Goal: Task Accomplishment & Management: Use online tool/utility

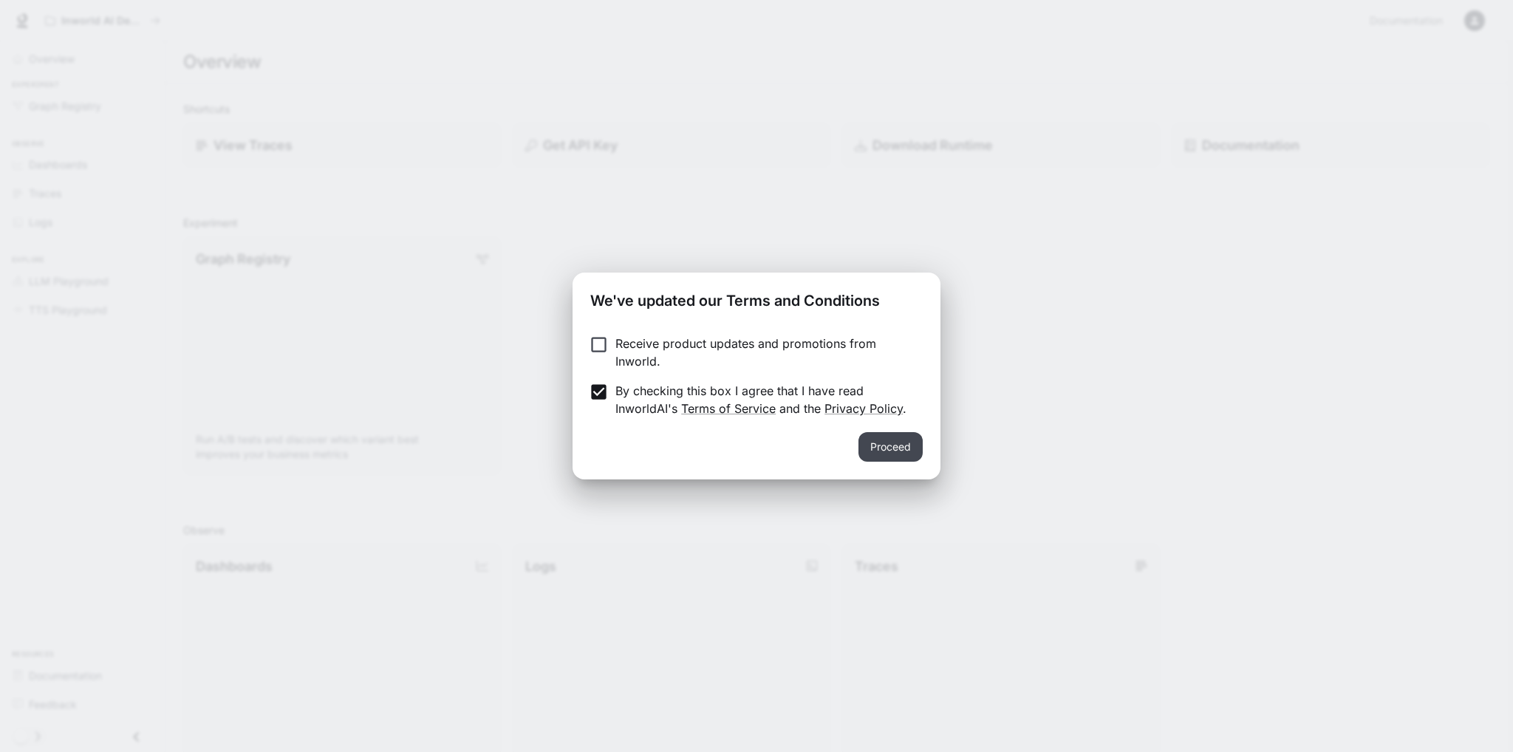
click at [888, 438] on button "Proceed" at bounding box center [891, 447] width 64 height 30
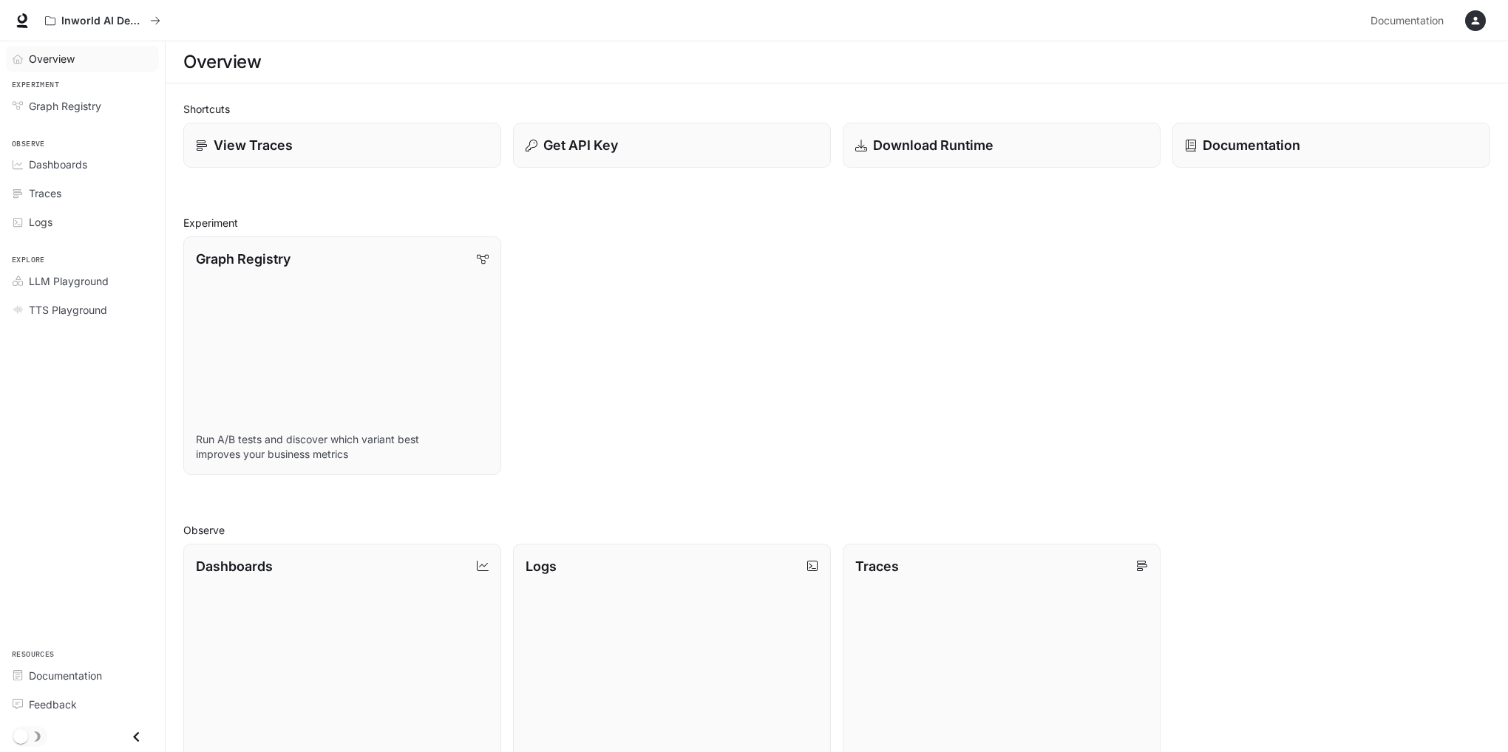
click at [84, 54] on div "Overview" at bounding box center [90, 59] width 123 height 16
click at [65, 270] on link "LLM Playground" at bounding box center [82, 281] width 153 height 26
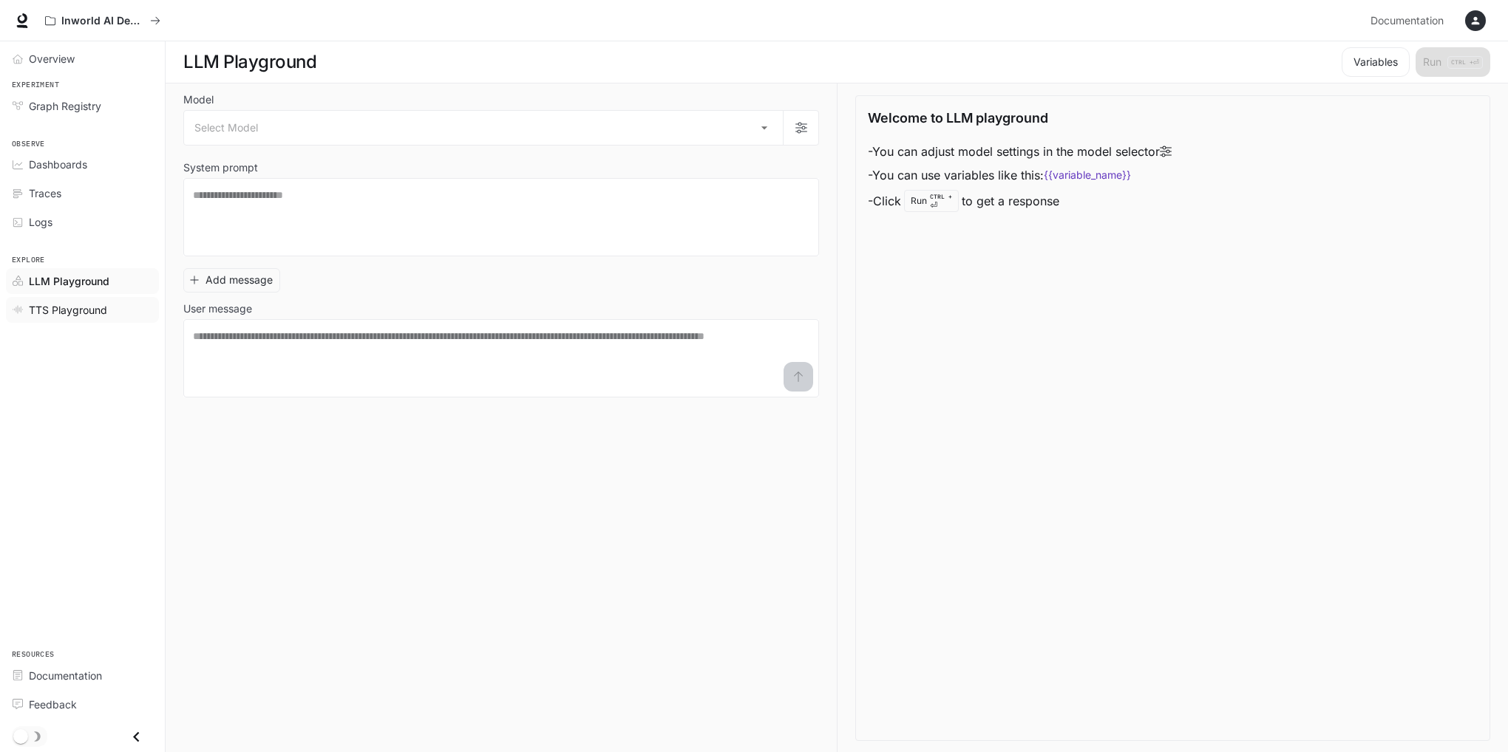
click at [56, 308] on span "TTS Playground" at bounding box center [68, 310] width 78 height 16
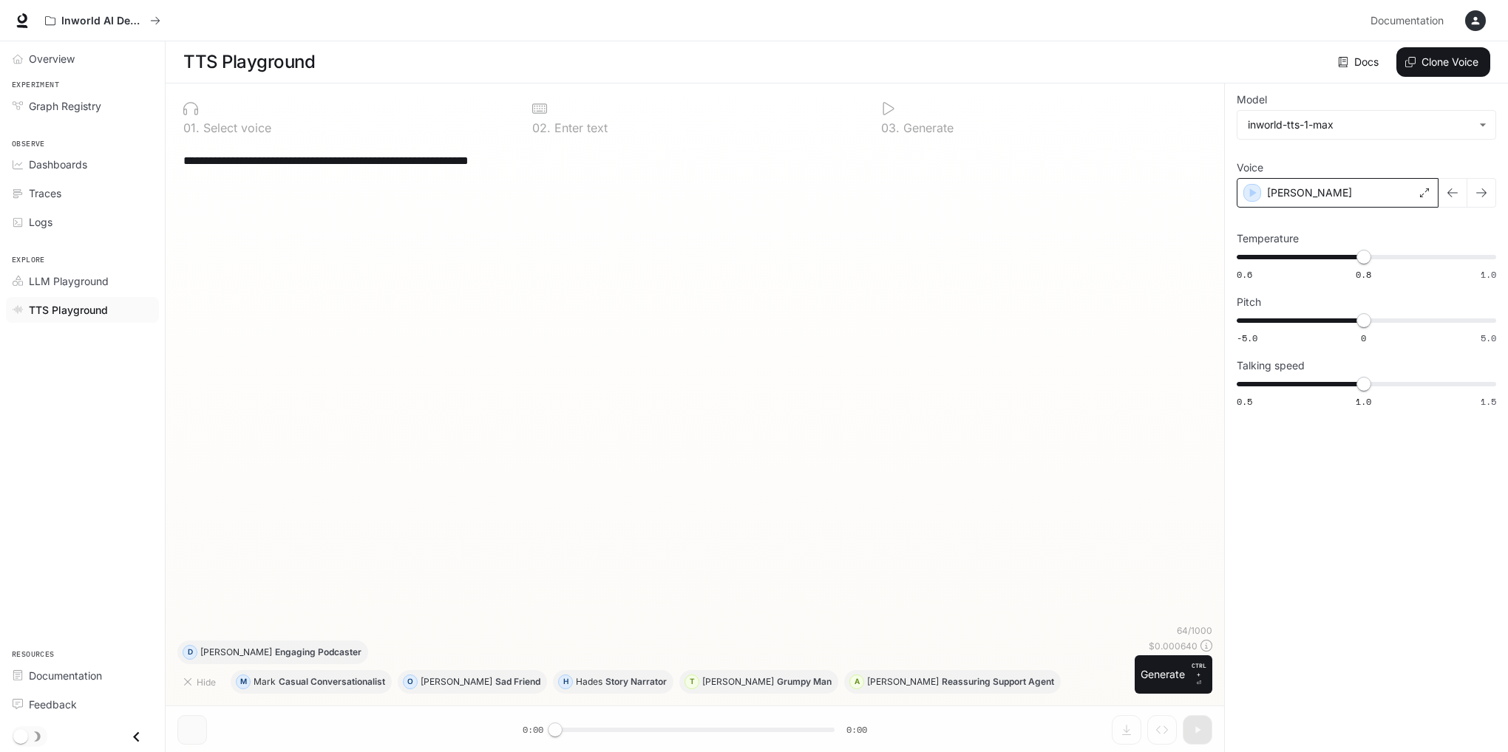
click at [1336, 198] on div "Alex" at bounding box center [1337, 193] width 202 height 30
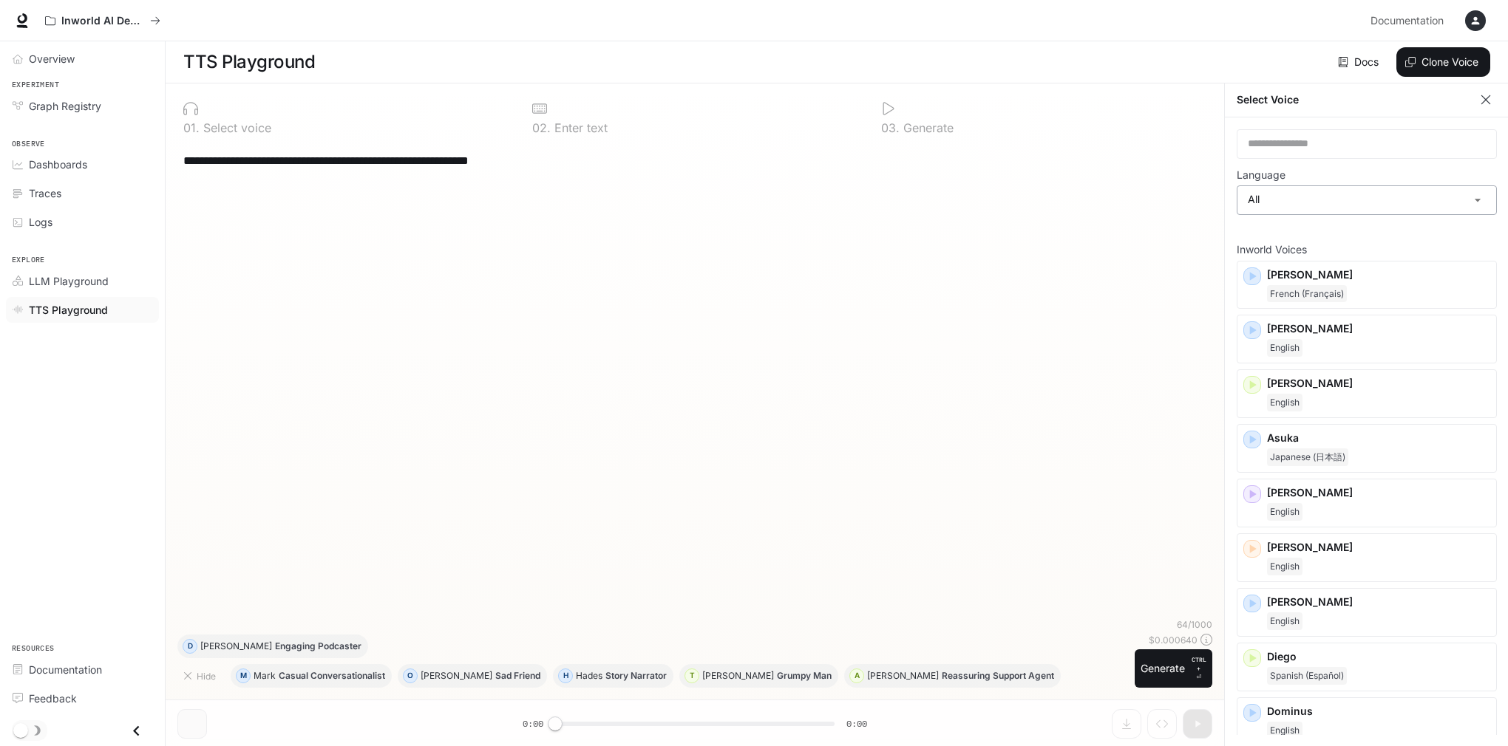
click at [1366, 210] on body "**********" at bounding box center [754, 373] width 1508 height 747
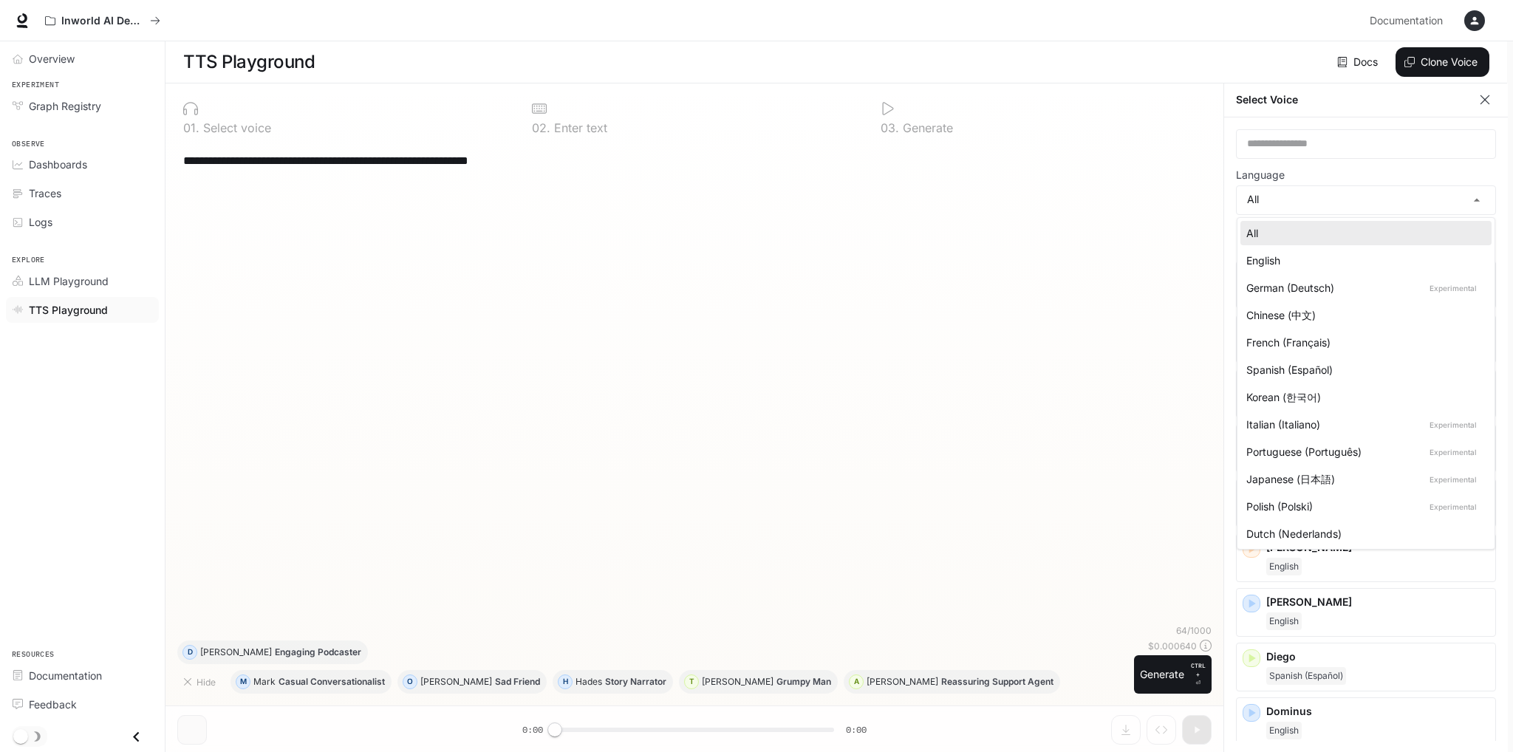
click at [1363, 173] on div at bounding box center [756, 376] width 1513 height 752
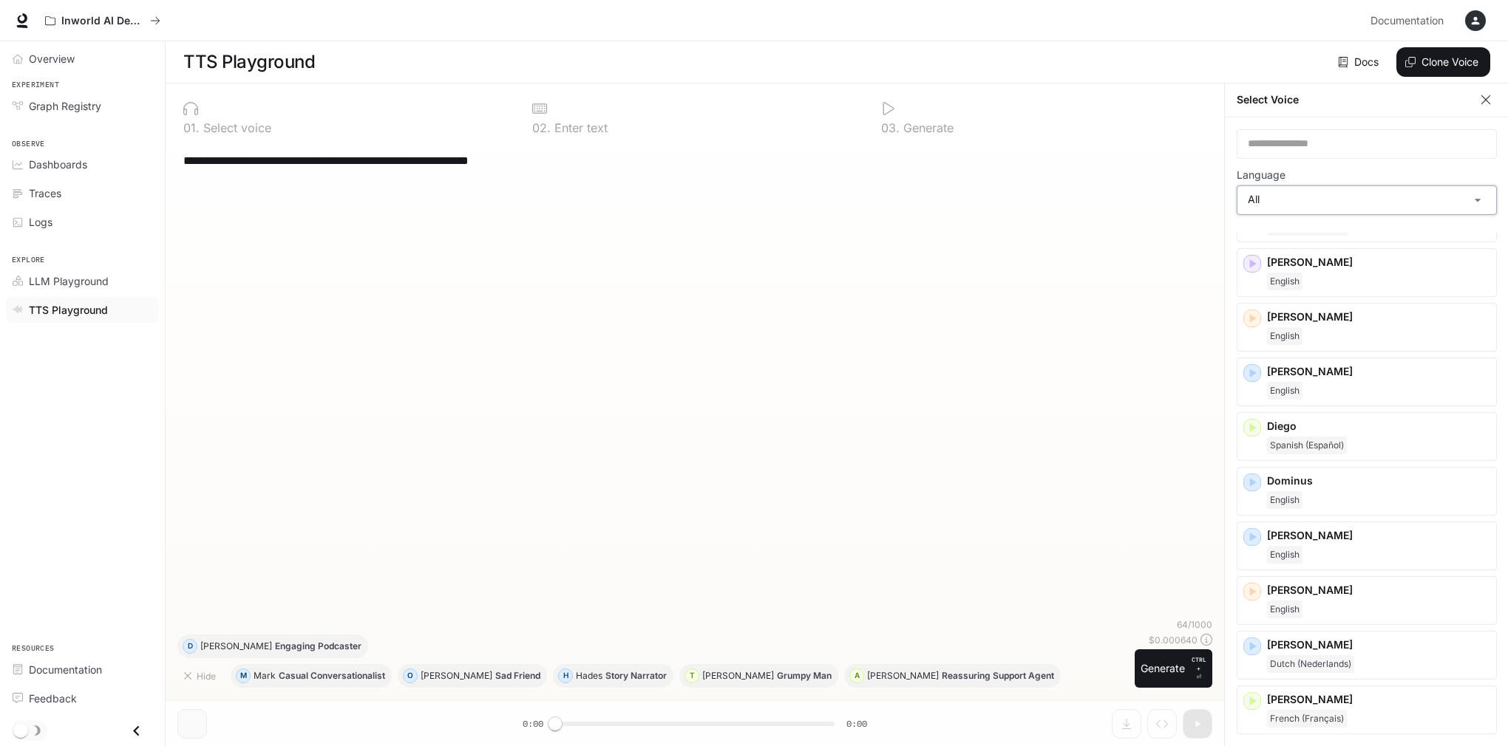
scroll to position [369, 0]
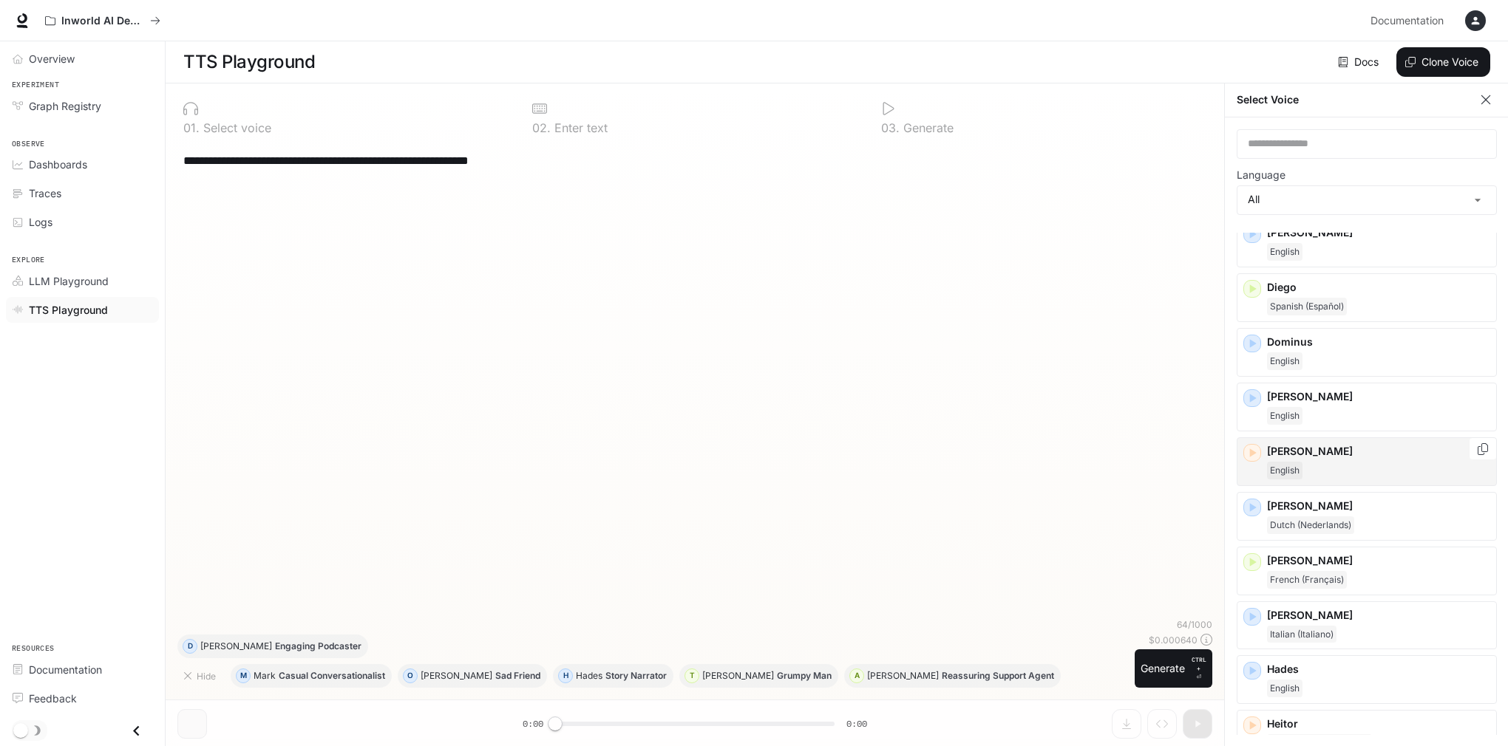
click at [1331, 462] on div "English" at bounding box center [1378, 471] width 223 height 18
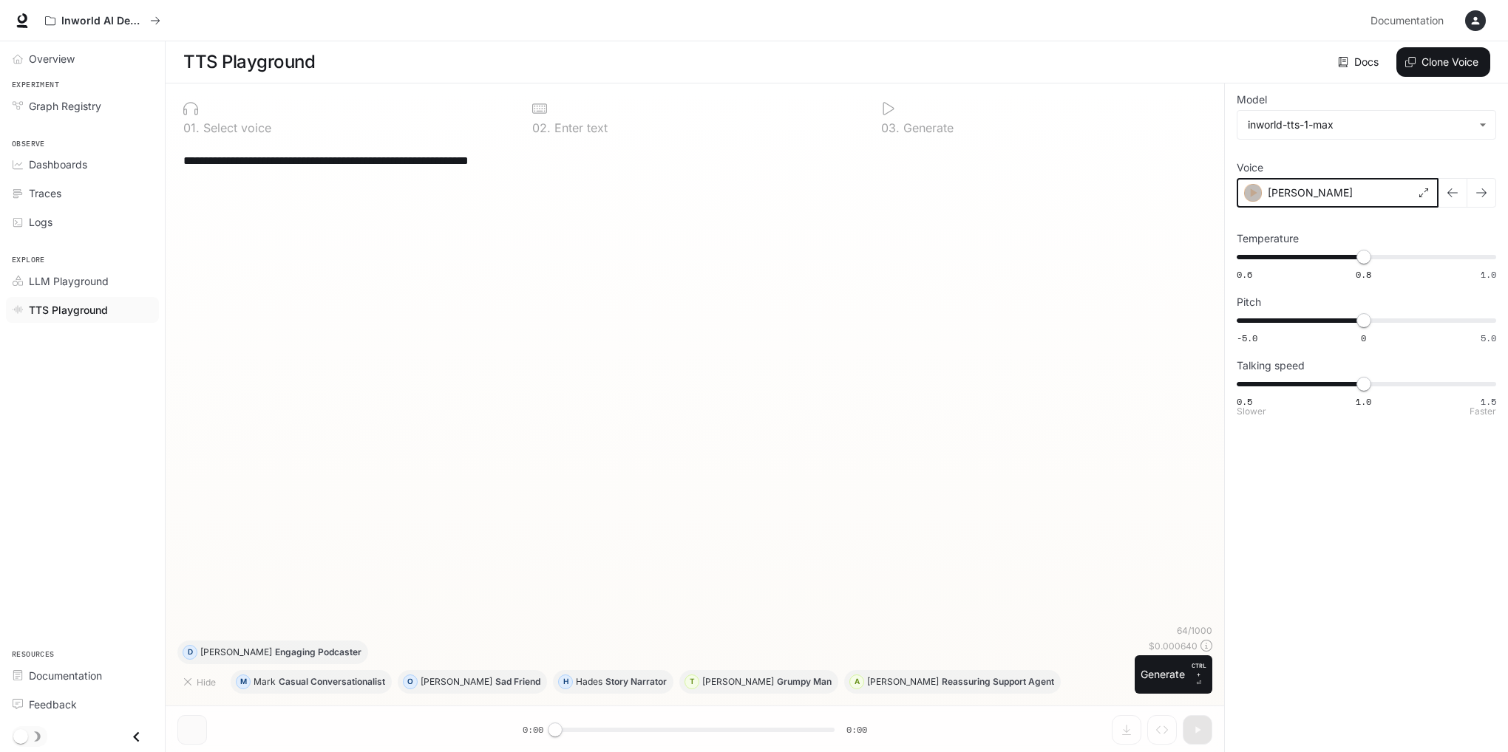
click at [1254, 191] on icon "button" at bounding box center [1253, 192] width 7 height 9
click at [1327, 137] on body "**********" at bounding box center [754, 376] width 1508 height 753
click at [1389, 553] on div at bounding box center [756, 376] width 1513 height 752
click at [272, 657] on p "Dennis" at bounding box center [236, 652] width 72 height 9
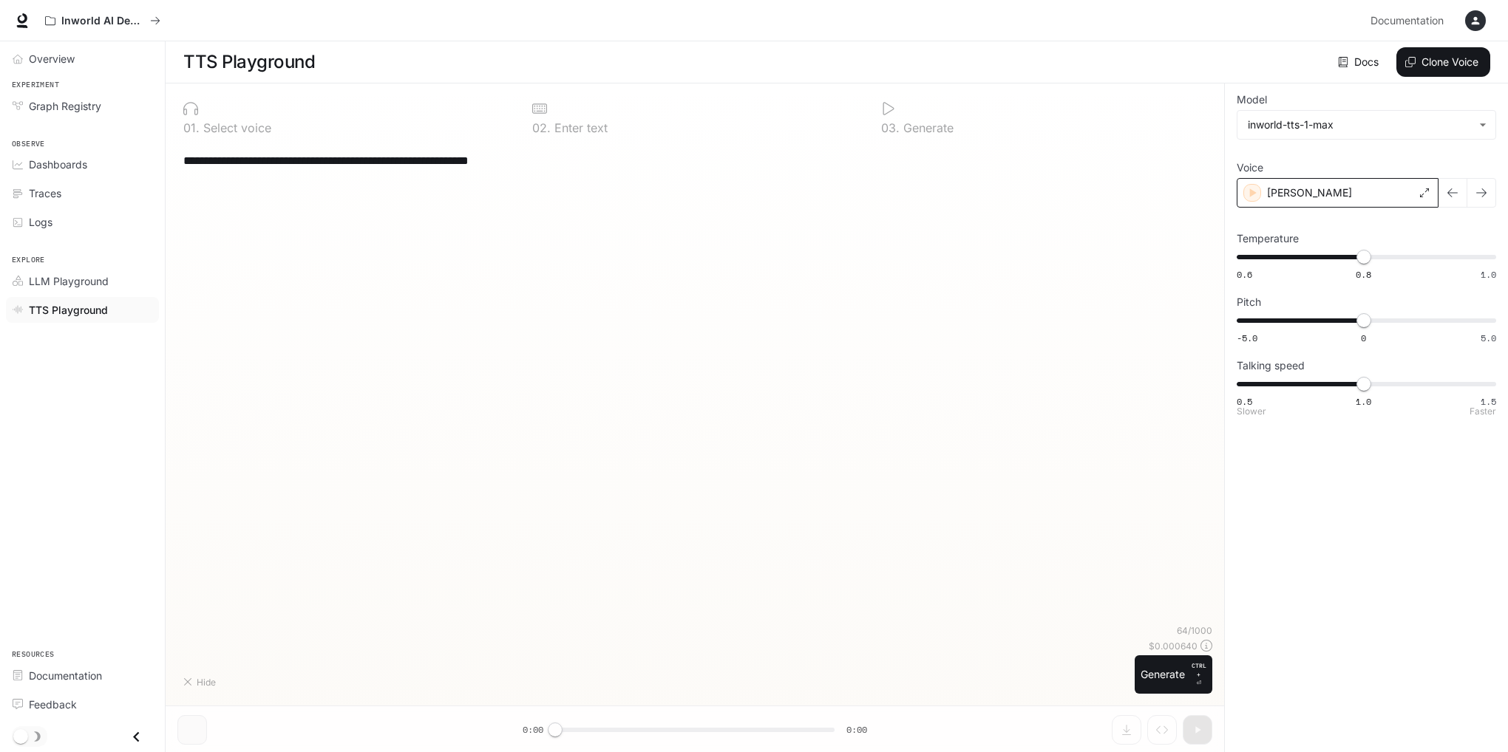
type textarea "**********"
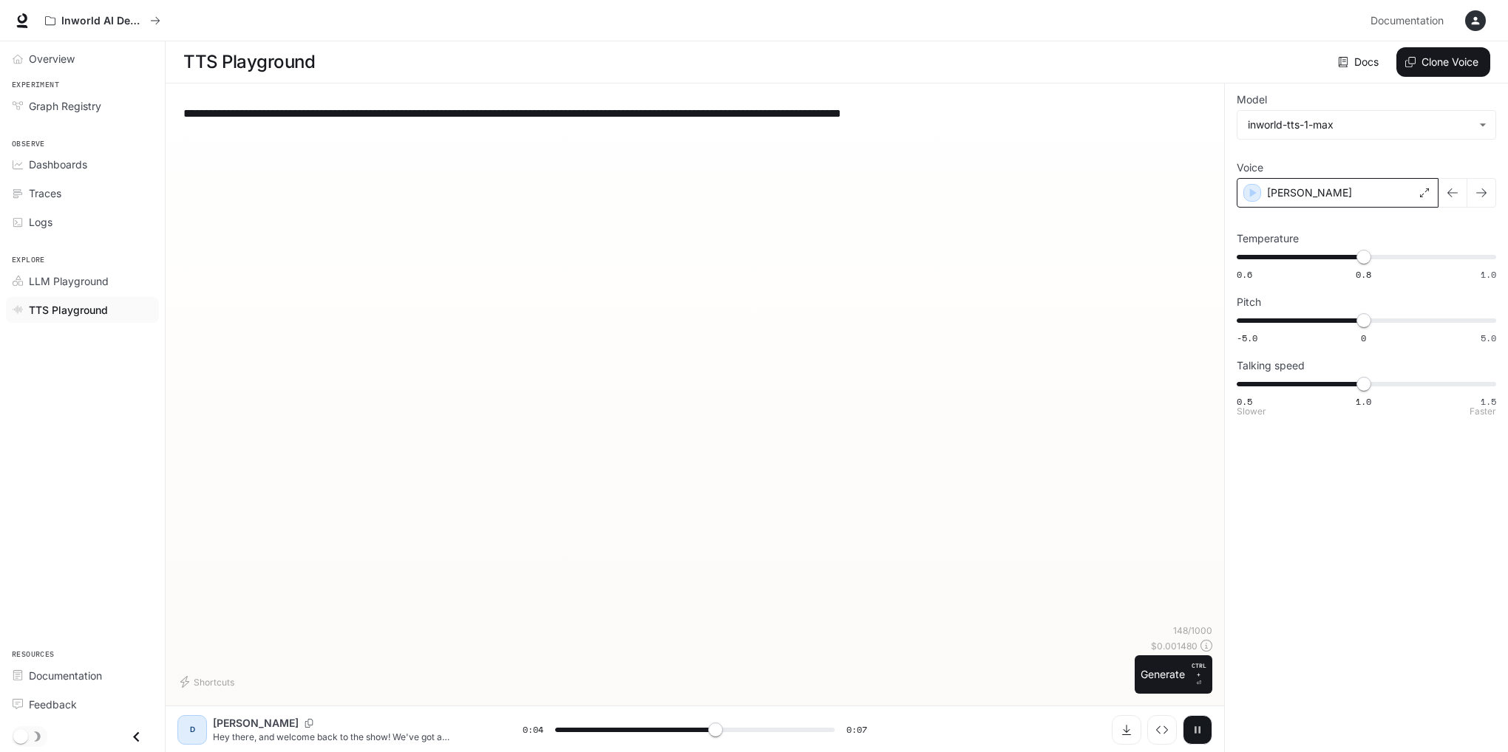
click at [1201, 734] on icon "button" at bounding box center [1197, 730] width 12 height 12
click at [1383, 195] on div "Dennis" at bounding box center [1337, 193] width 202 height 30
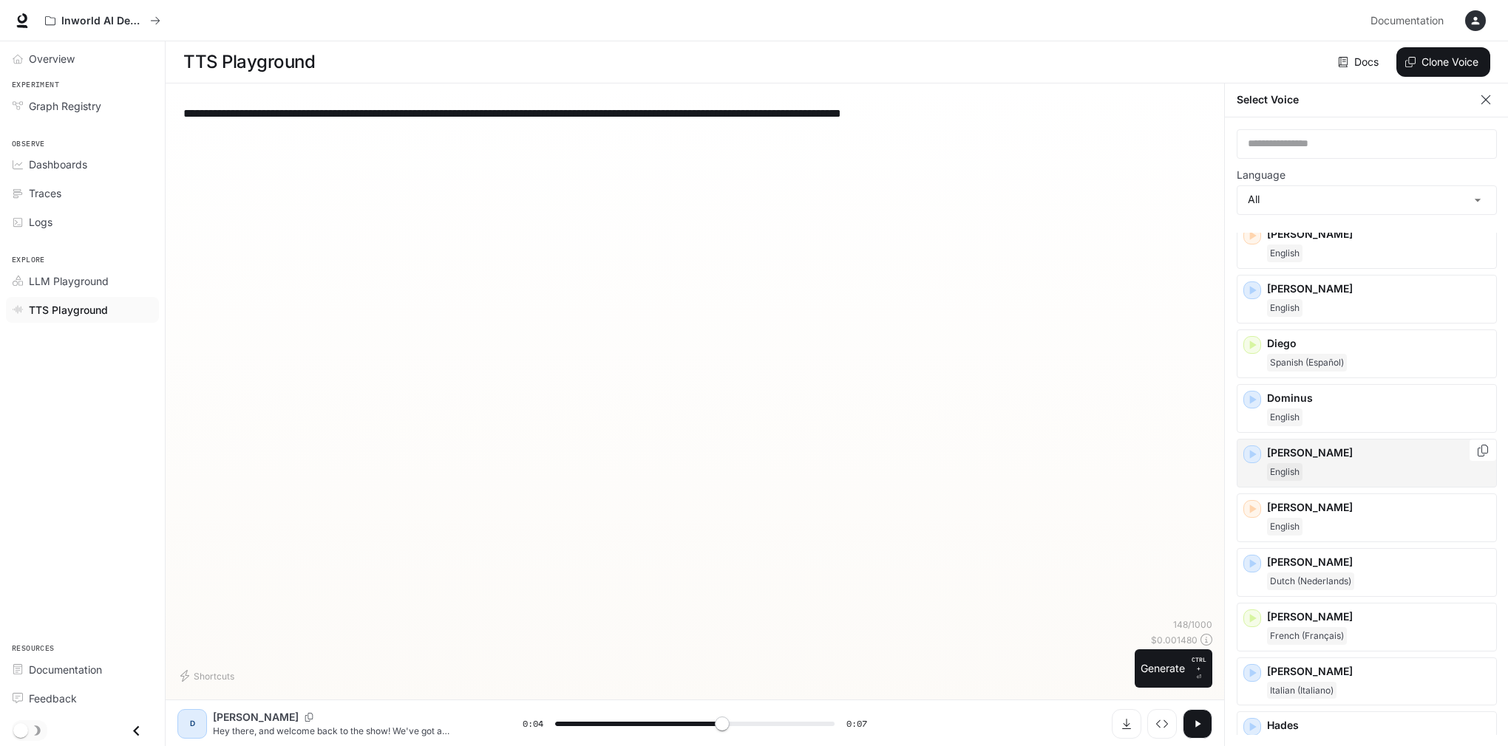
scroll to position [296, 0]
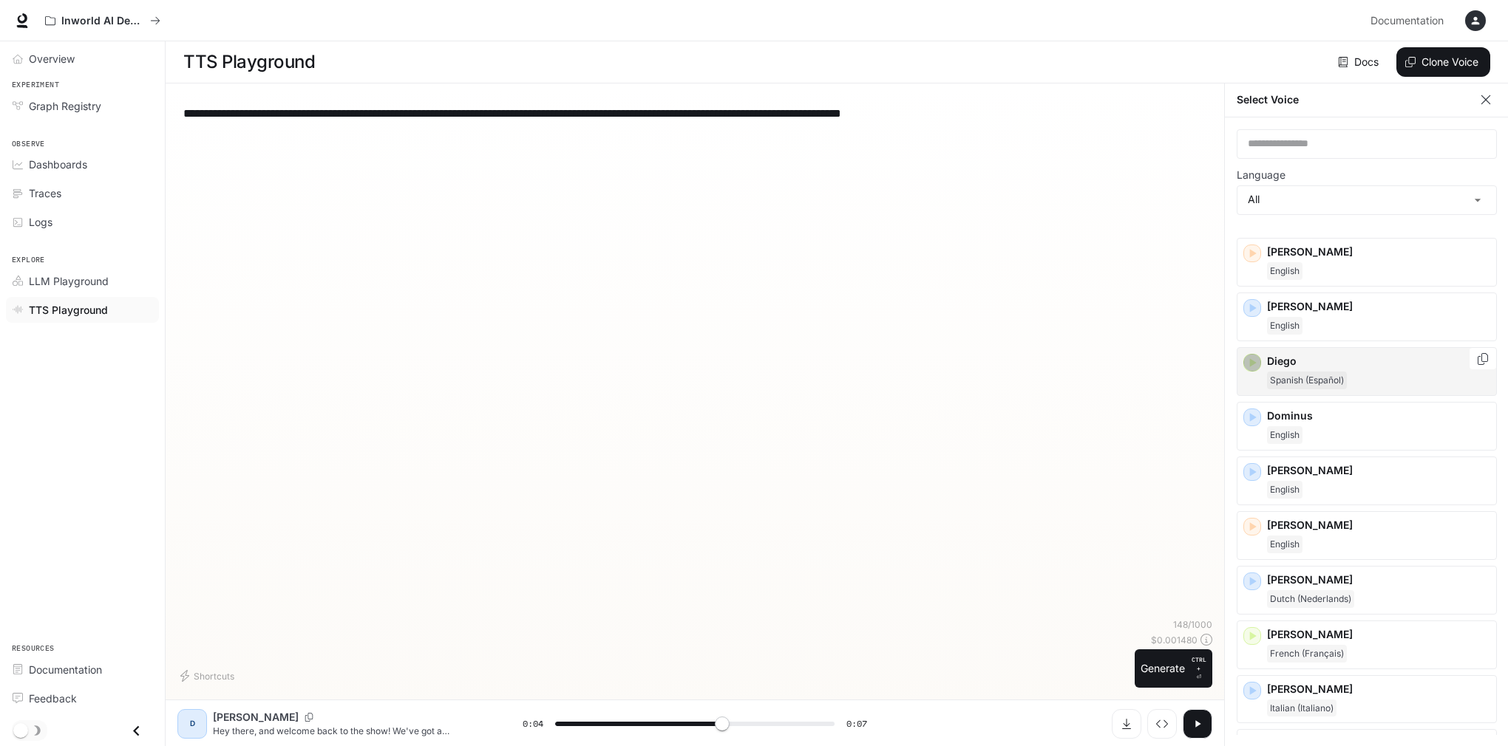
click at [1253, 356] on icon "button" at bounding box center [1251, 362] width 15 height 15
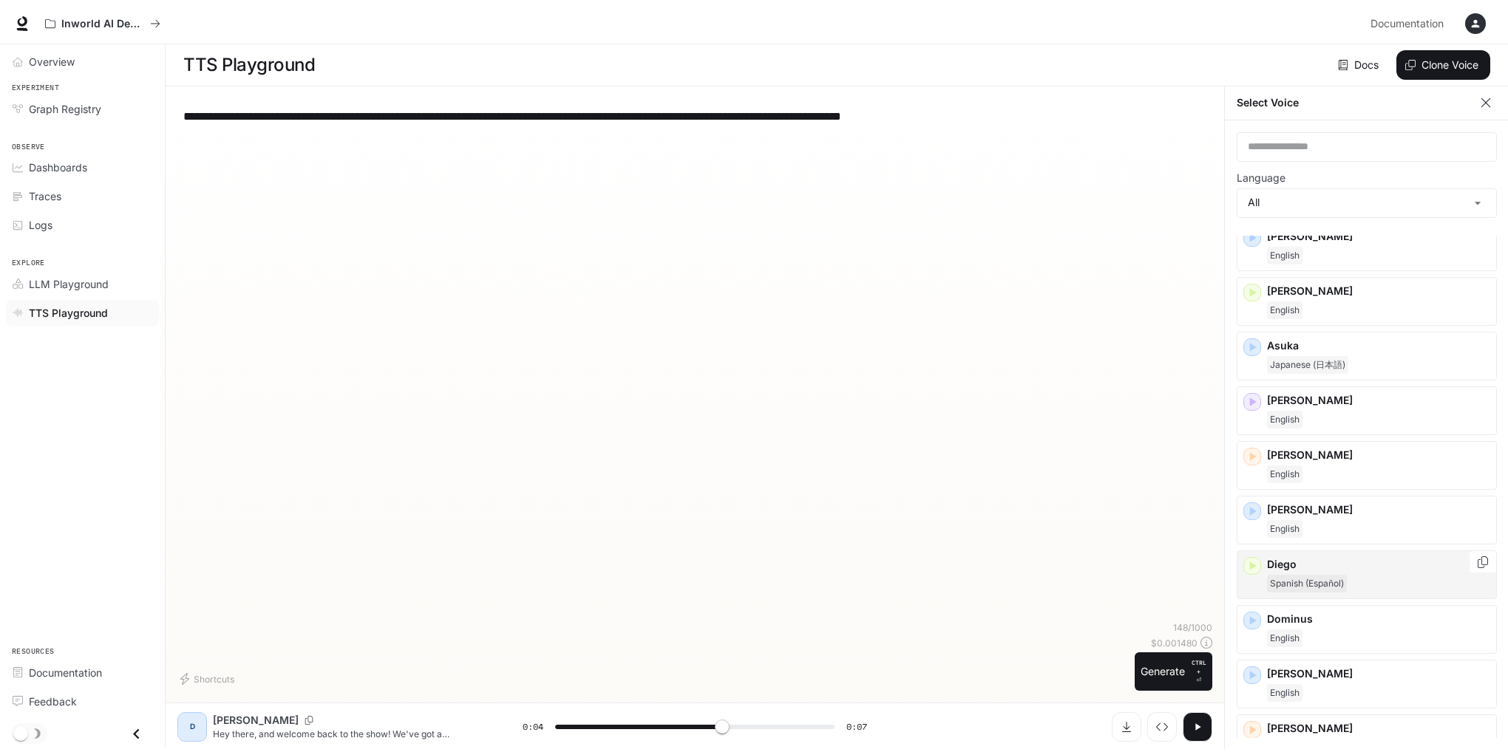
scroll to position [0, 0]
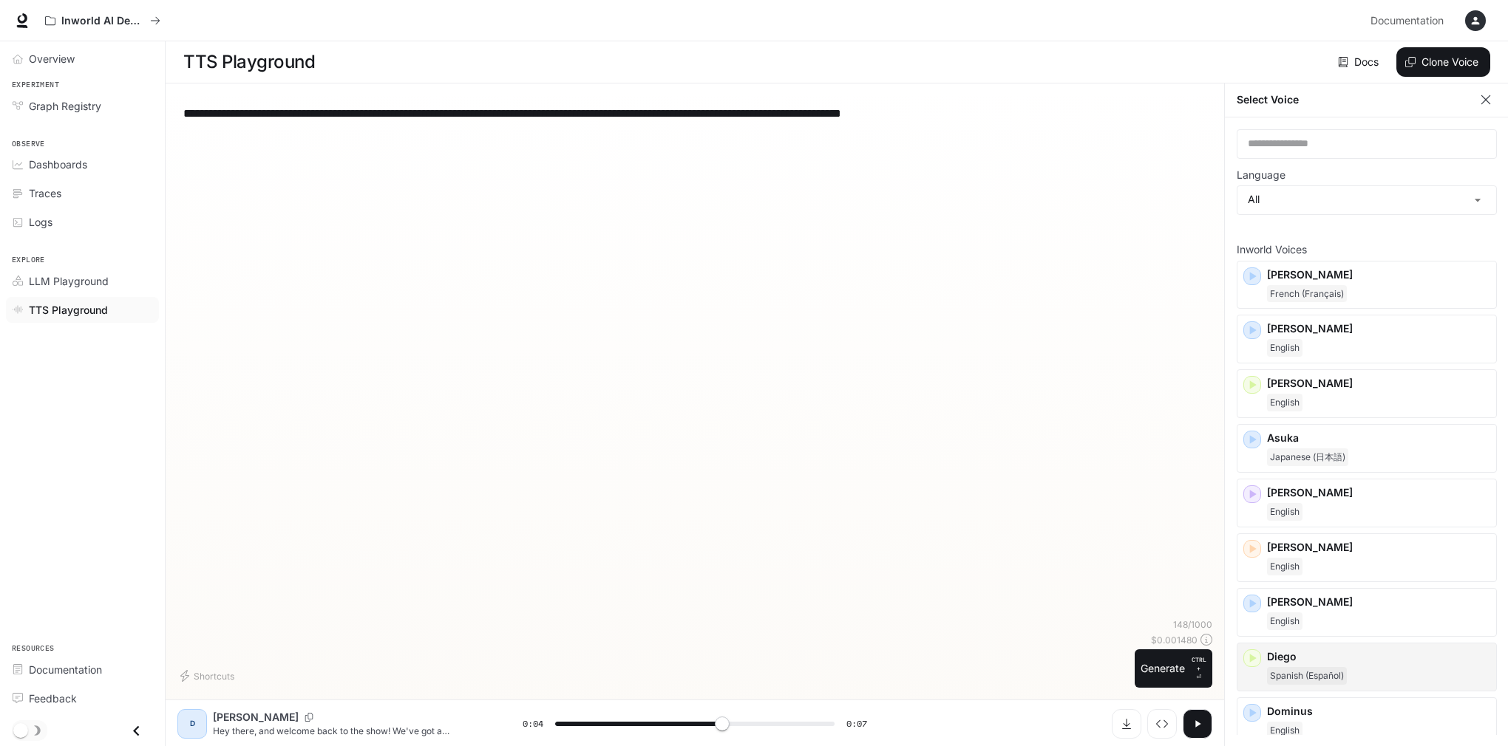
click at [1075, 402] on div "**********" at bounding box center [694, 356] width 1035 height 523
click at [1483, 101] on icon "button" at bounding box center [1485, 99] width 9 height 9
type input "***"
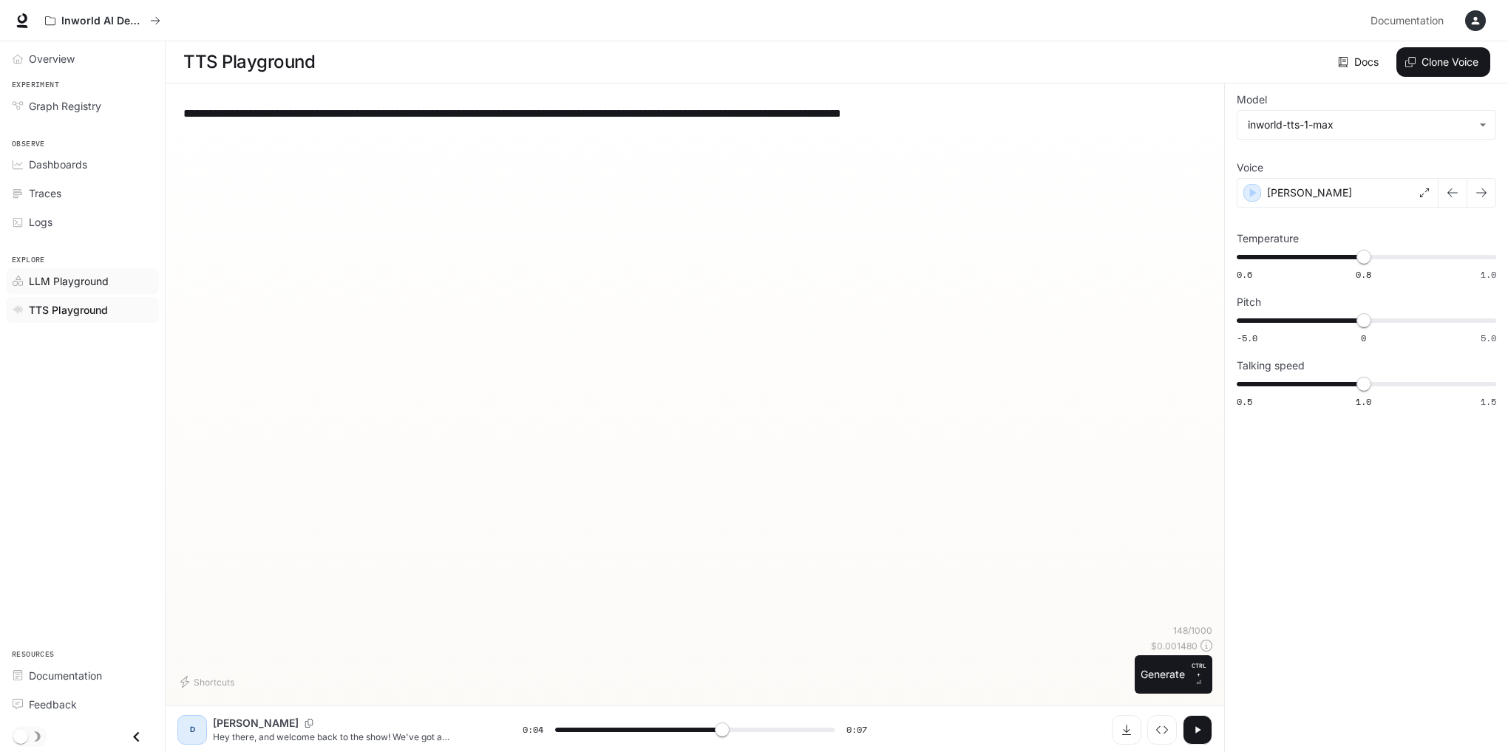
click at [71, 287] on span "LLM Playground" at bounding box center [69, 281] width 80 height 16
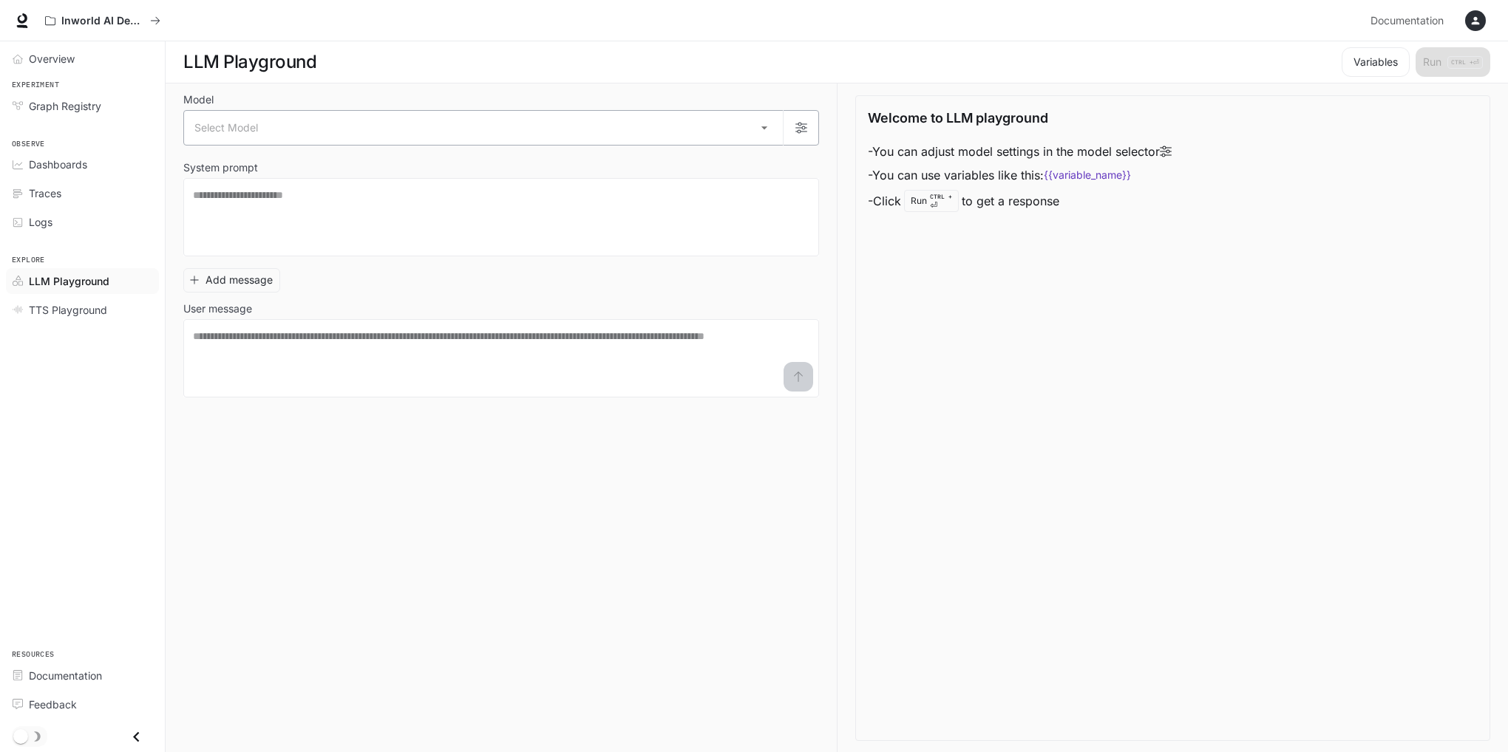
click at [360, 140] on body "Skip to main content Inworld AI Demos Documentation Documentation Portal Overvi…" at bounding box center [754, 376] width 1508 height 753
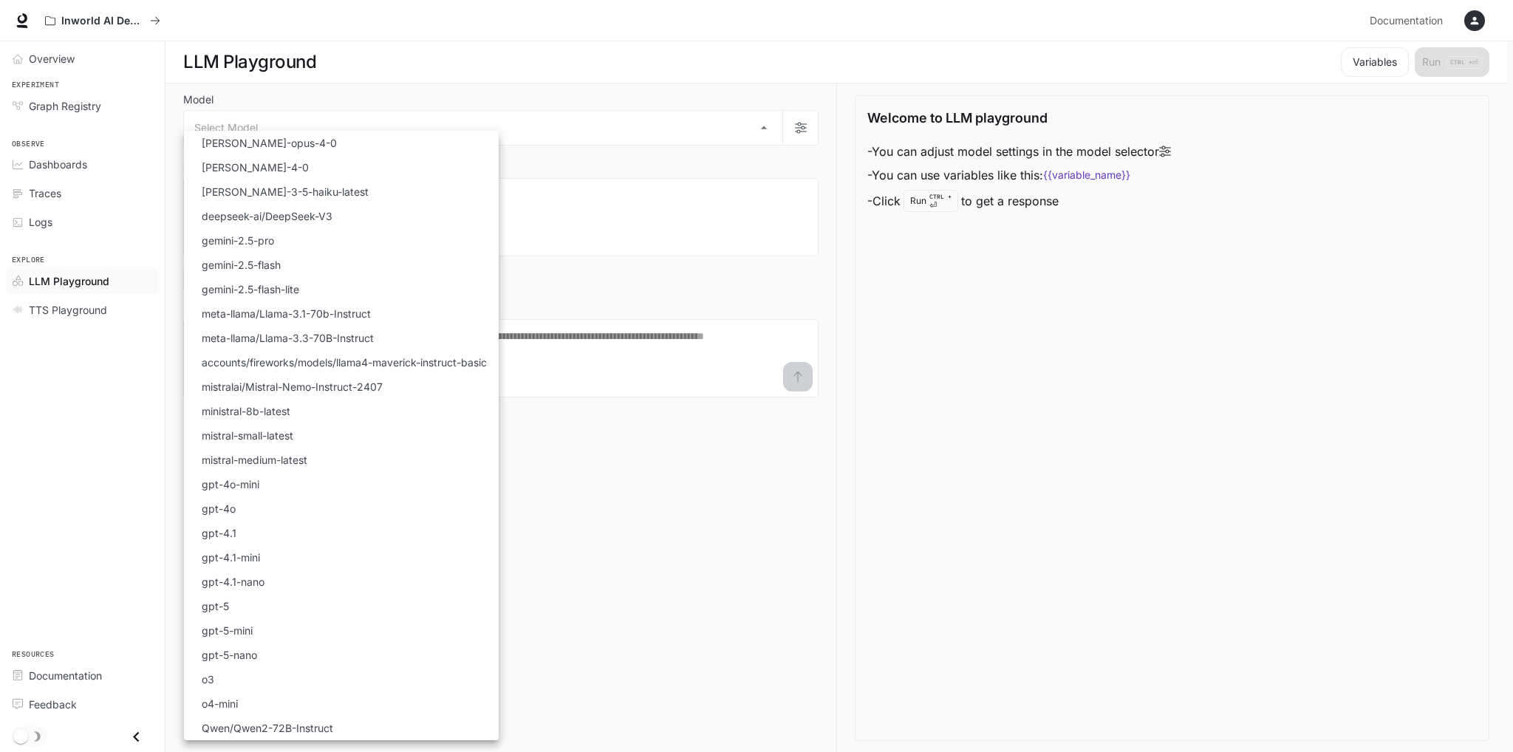
click at [636, 226] on div at bounding box center [756, 376] width 1513 height 752
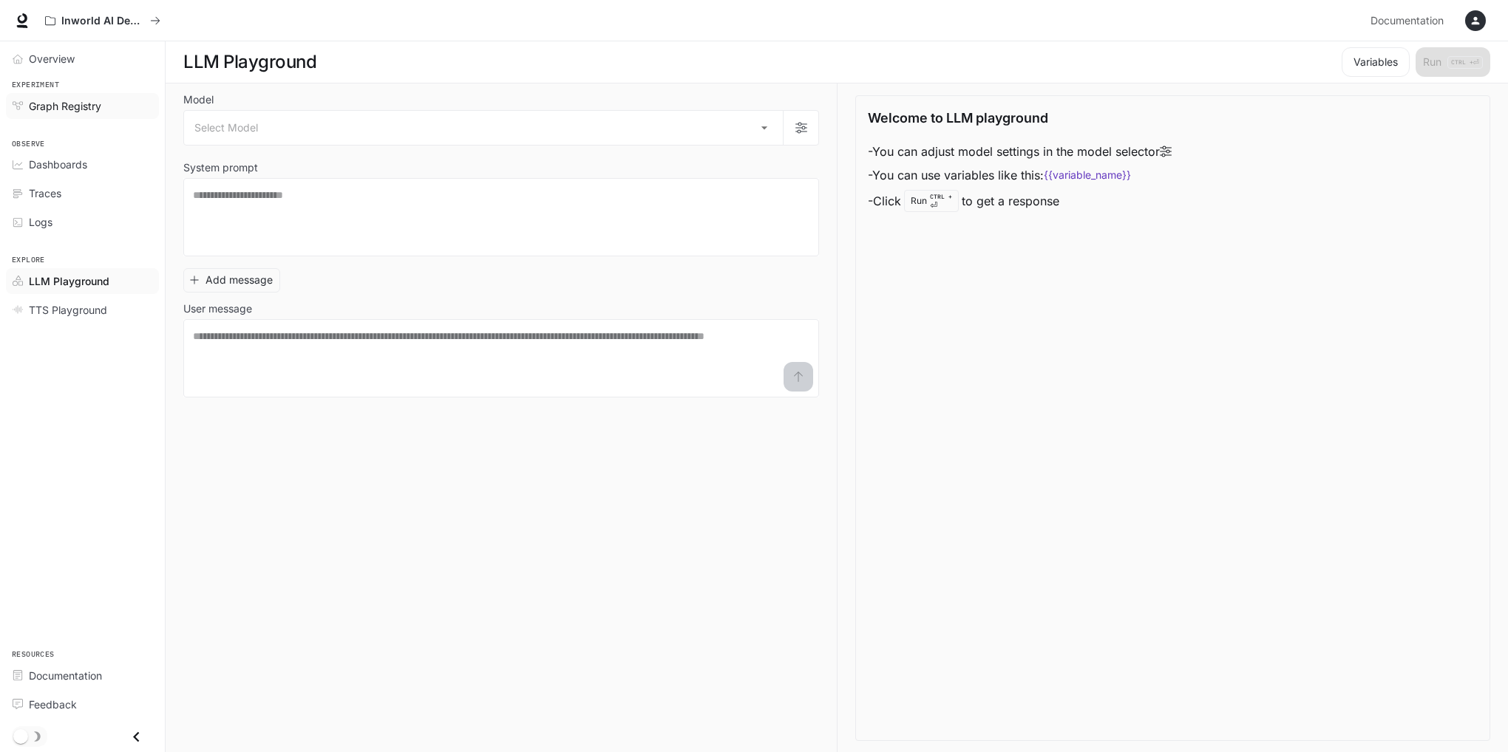
click at [77, 93] on link "Graph Registry" at bounding box center [82, 106] width 153 height 26
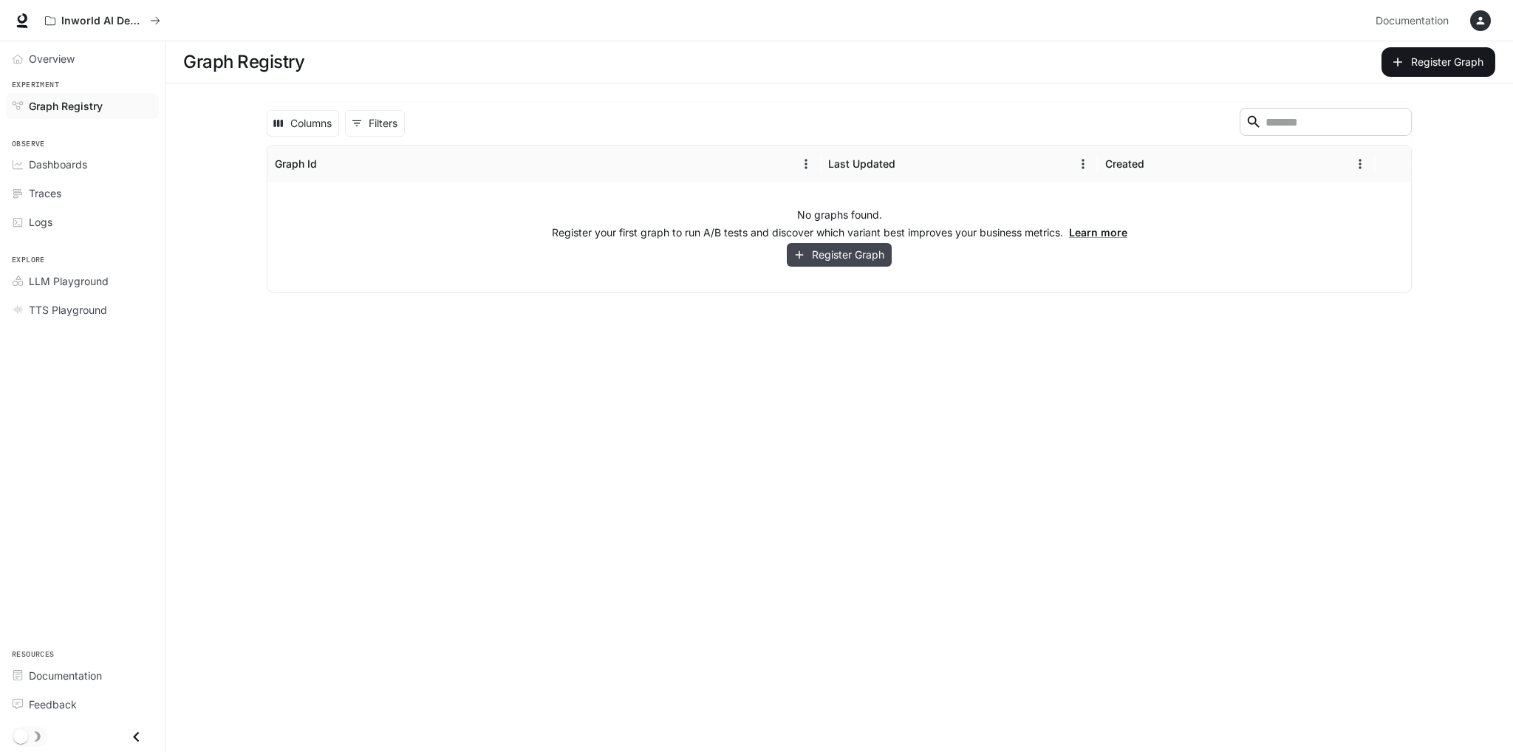
click at [866, 262] on button "Register Graph" at bounding box center [839, 255] width 105 height 24
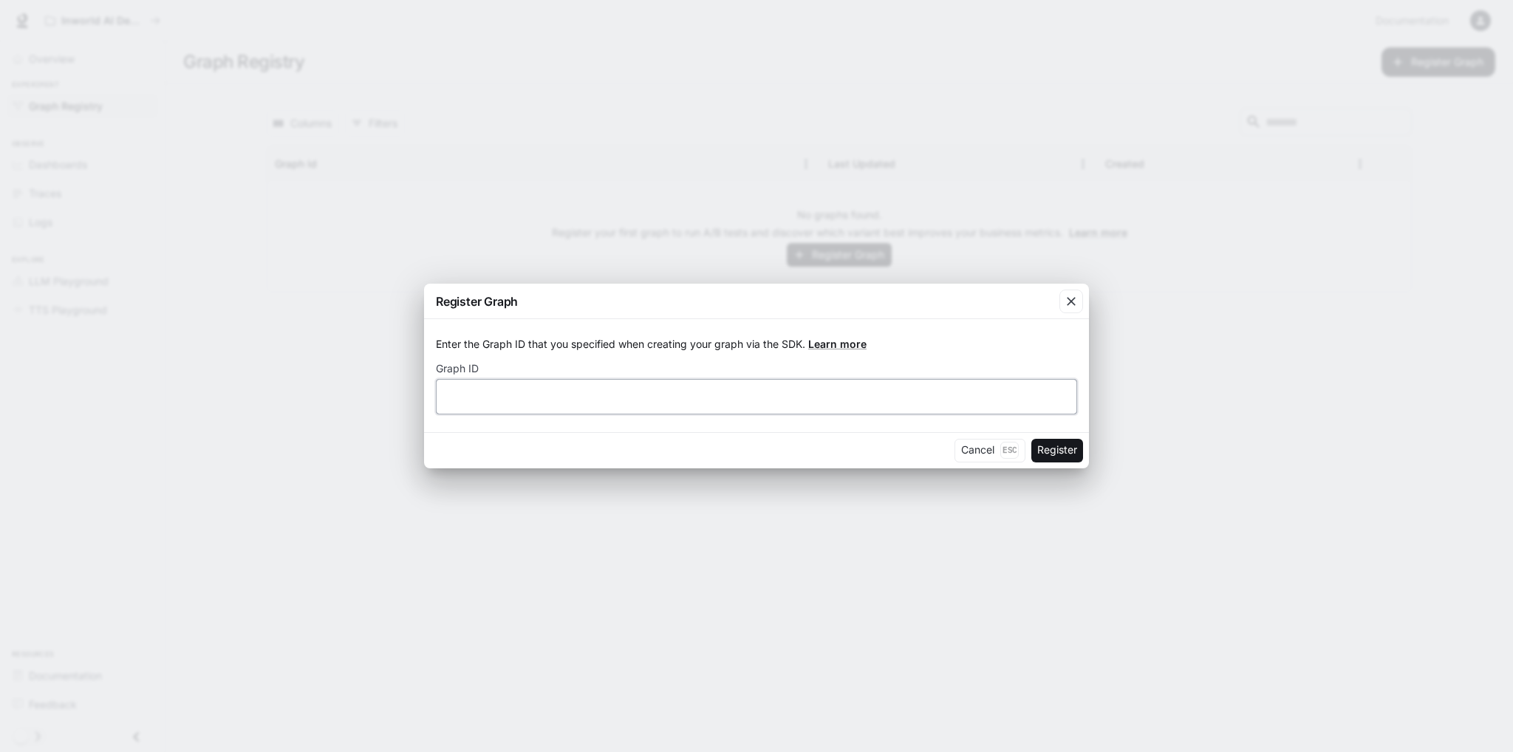
click at [600, 401] on input "text" at bounding box center [757, 396] width 640 height 15
type input "****"
click at [1055, 455] on button "Register" at bounding box center [1058, 451] width 52 height 24
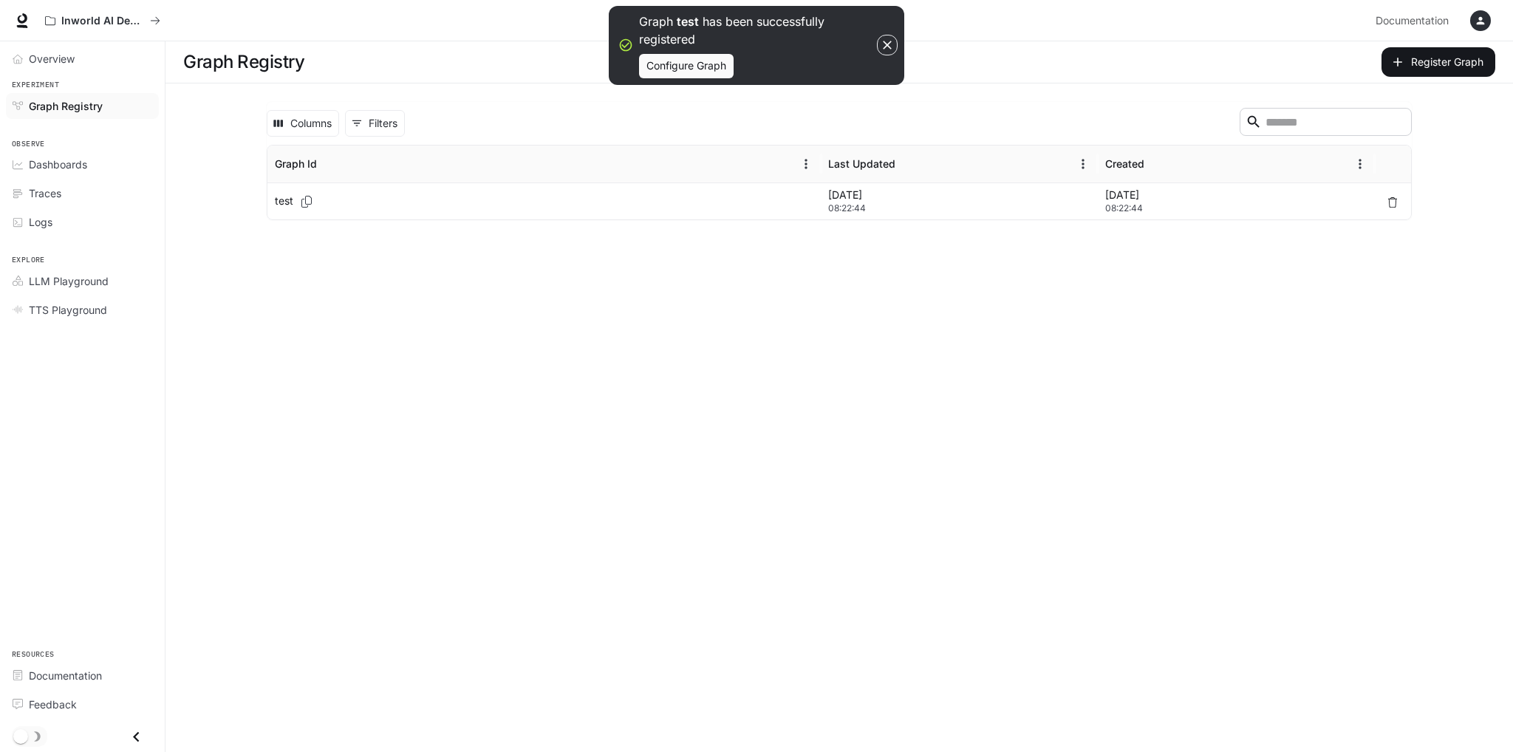
click at [445, 226] on div "Columns 0 Filters ​ Graph Id Last Updated Created test Aug 14, 2025 08:22:44 Au…" at bounding box center [839, 161] width 1182 height 155
click at [482, 205] on div "test" at bounding box center [544, 201] width 539 height 36
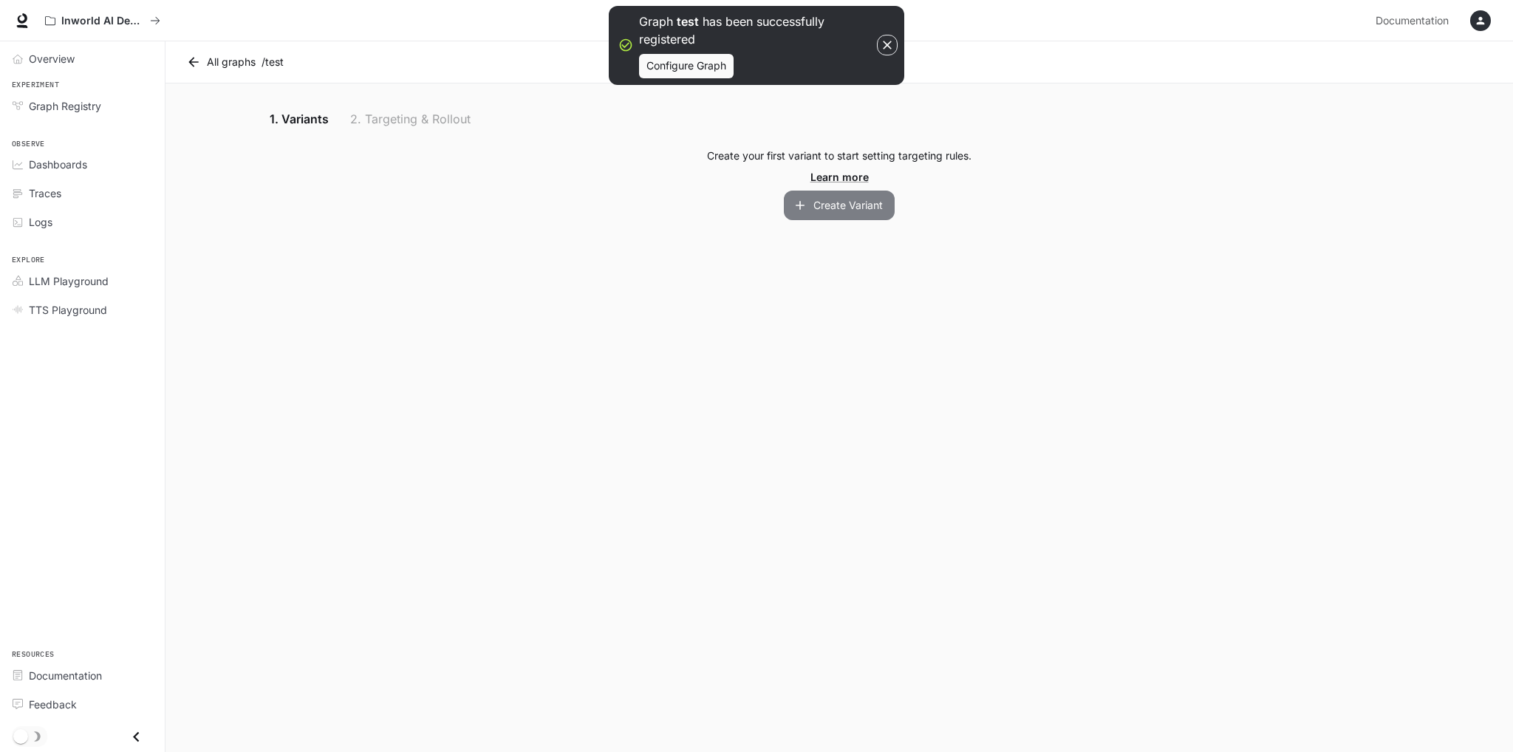
click at [805, 201] on icon "button" at bounding box center [800, 205] width 15 height 15
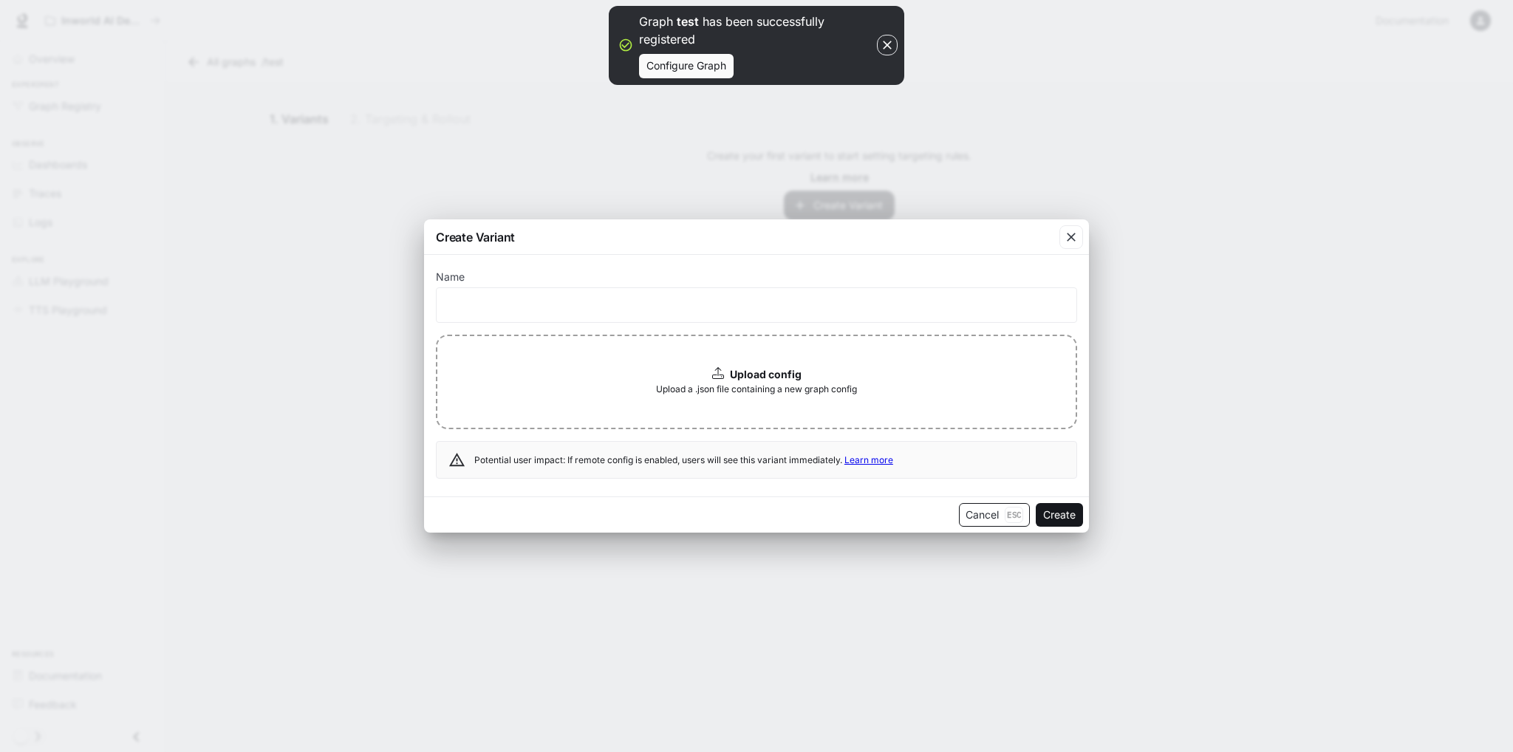
click at [988, 509] on button "Cancel Esc" at bounding box center [994, 515] width 71 height 24
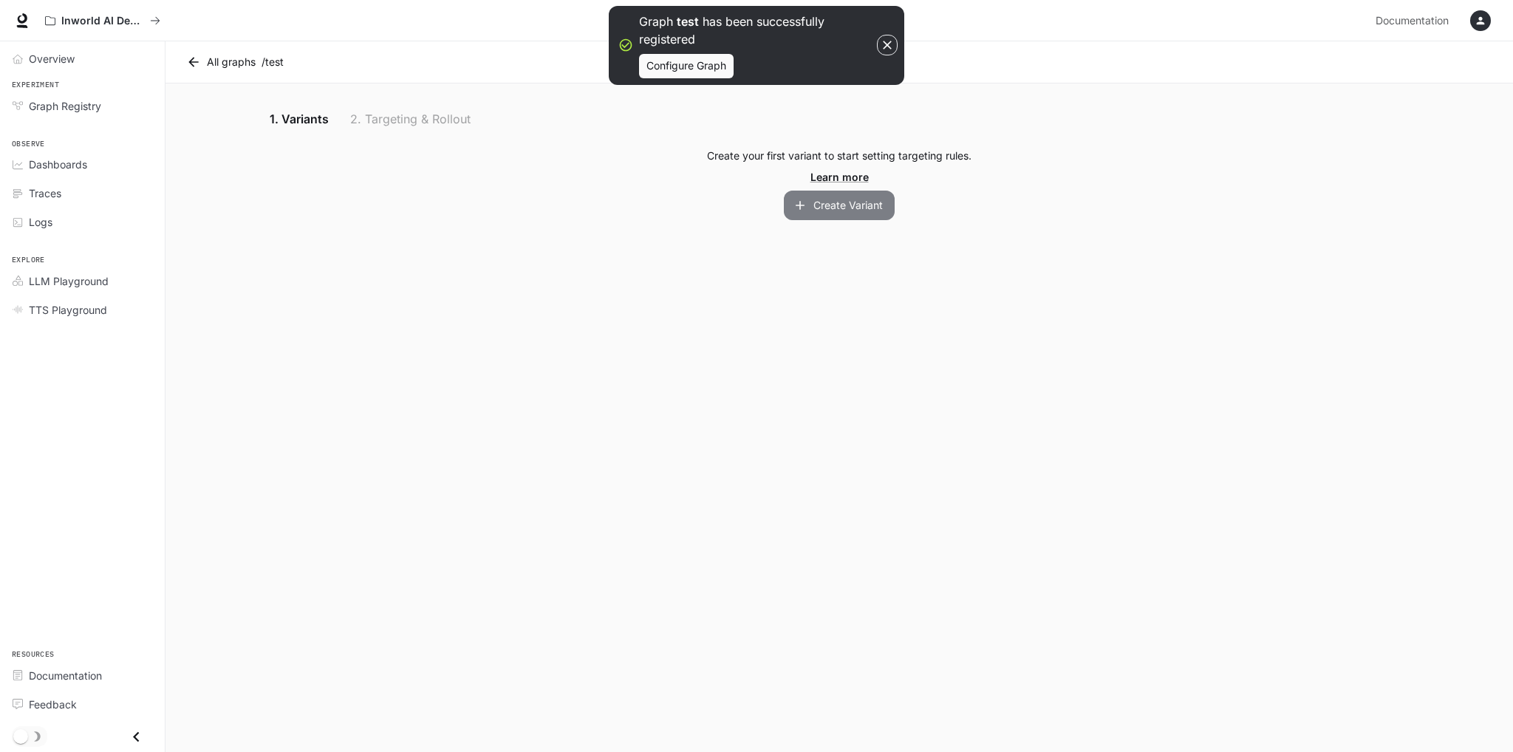
click at [845, 207] on button "Create Variant" at bounding box center [839, 206] width 111 height 30
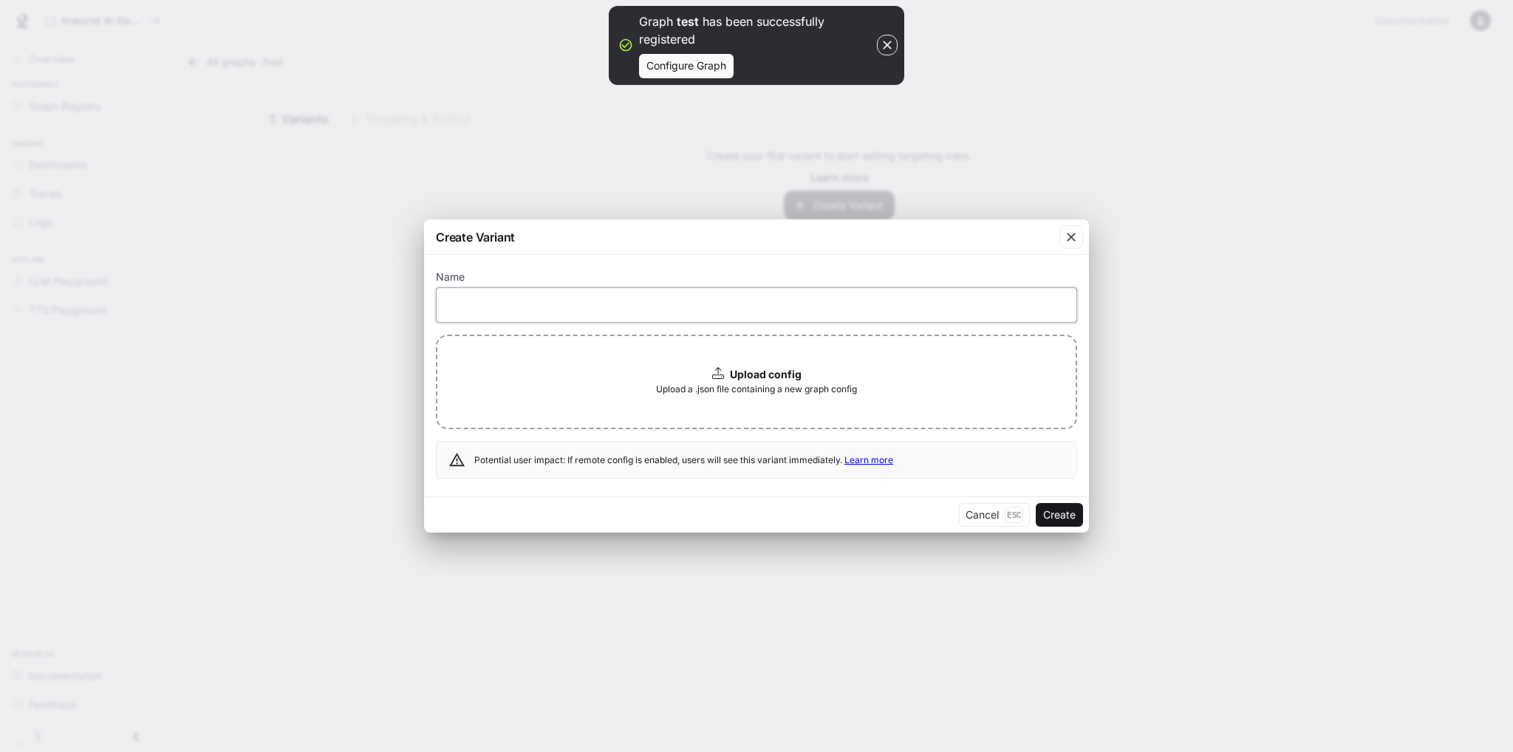
click at [604, 305] on input "text" at bounding box center [757, 305] width 640 height 15
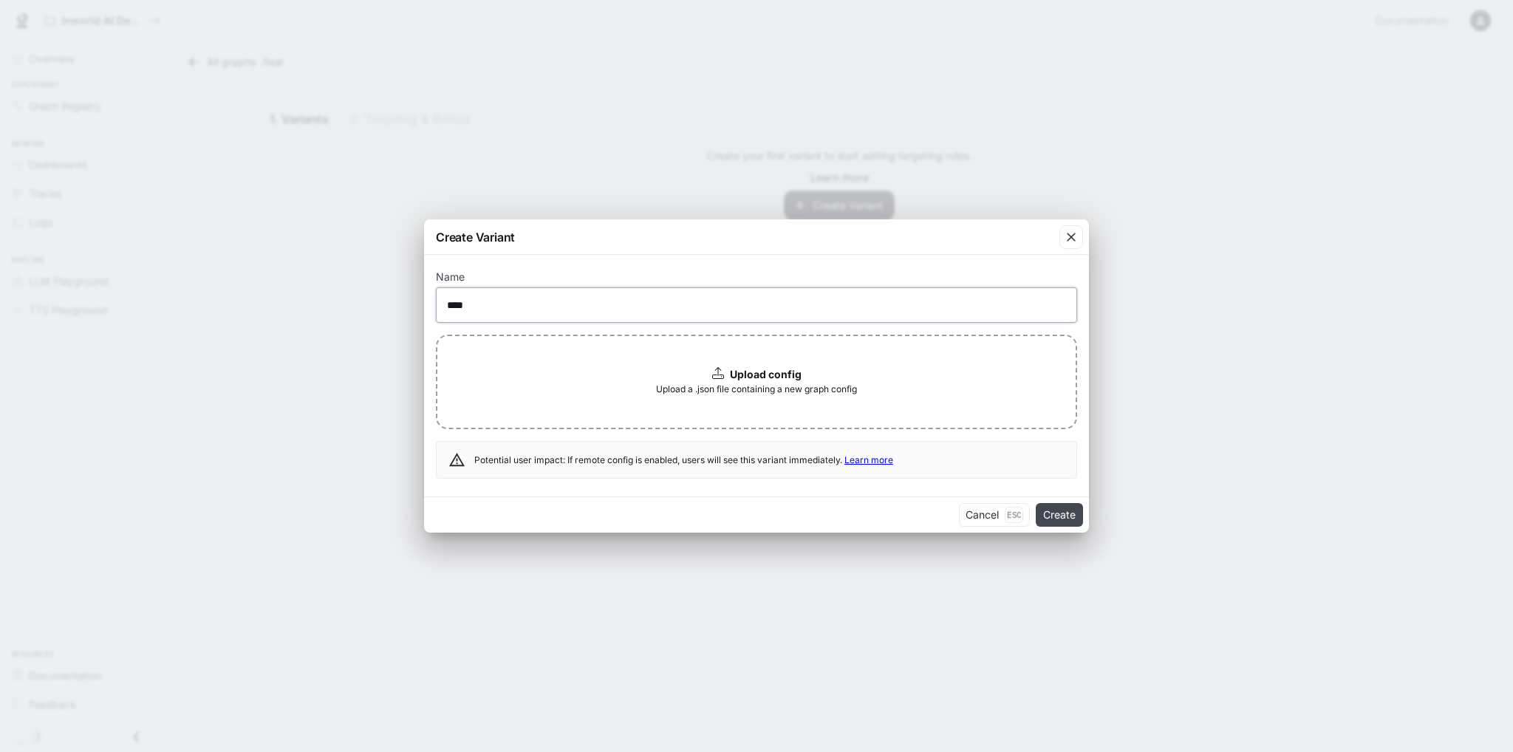
type input "****"
click at [1050, 514] on button "Create" at bounding box center [1059, 515] width 47 height 24
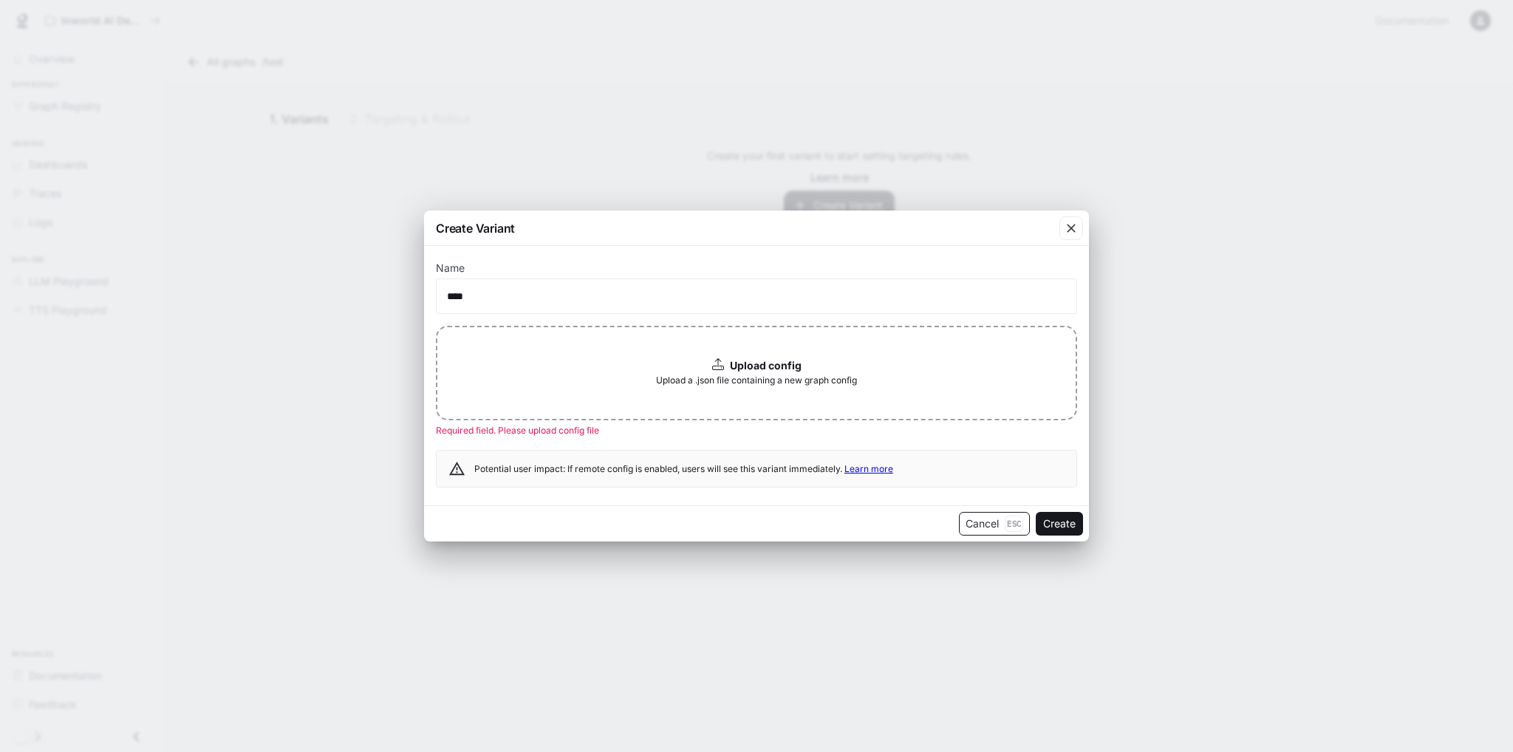
click at [987, 530] on button "Cancel Esc" at bounding box center [994, 524] width 71 height 24
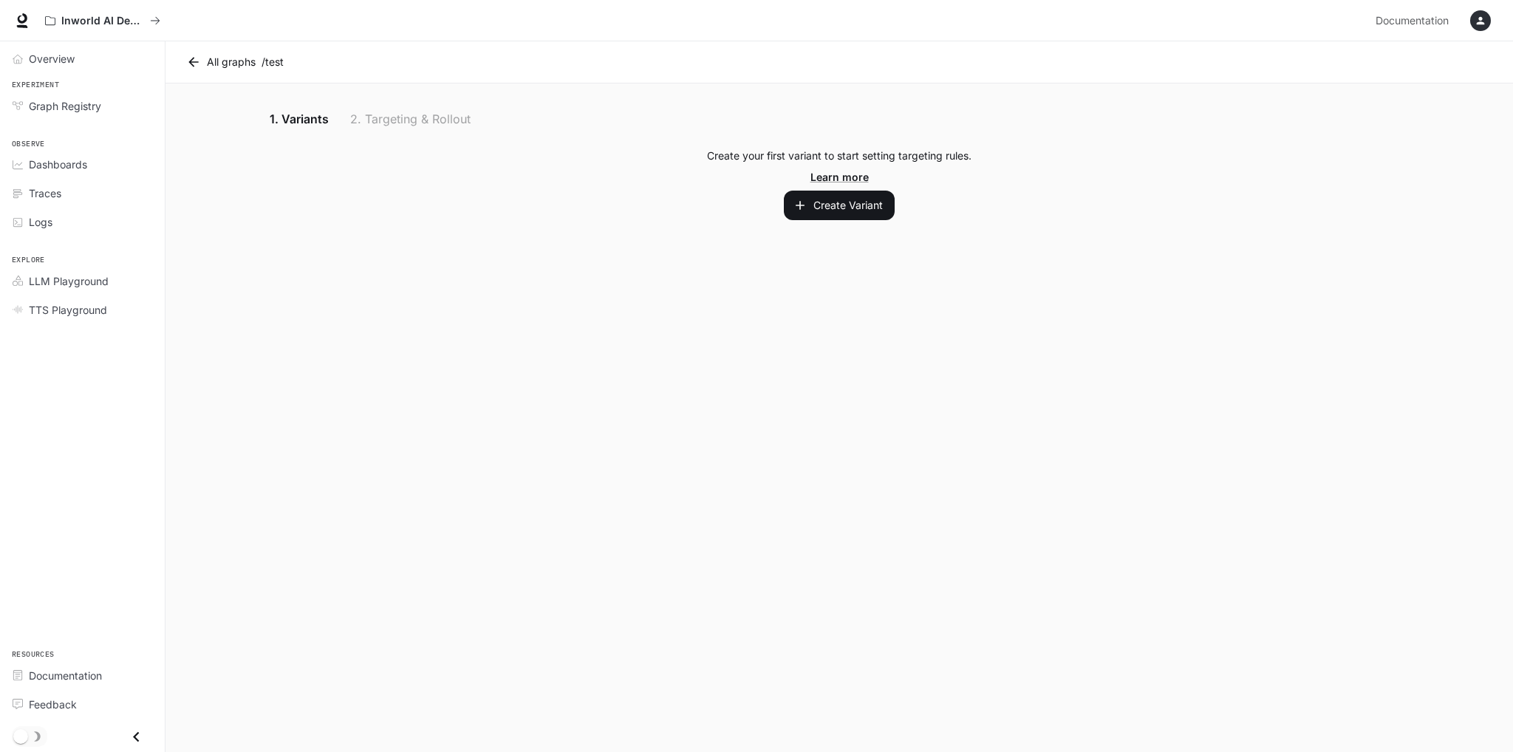
click at [476, 279] on main "All graphs / test 1. Variants 2. Targeting & Rollout Create your first variant …" at bounding box center [840, 396] width 1348 height 711
click at [83, 109] on span "Graph Registry" at bounding box center [65, 106] width 72 height 16
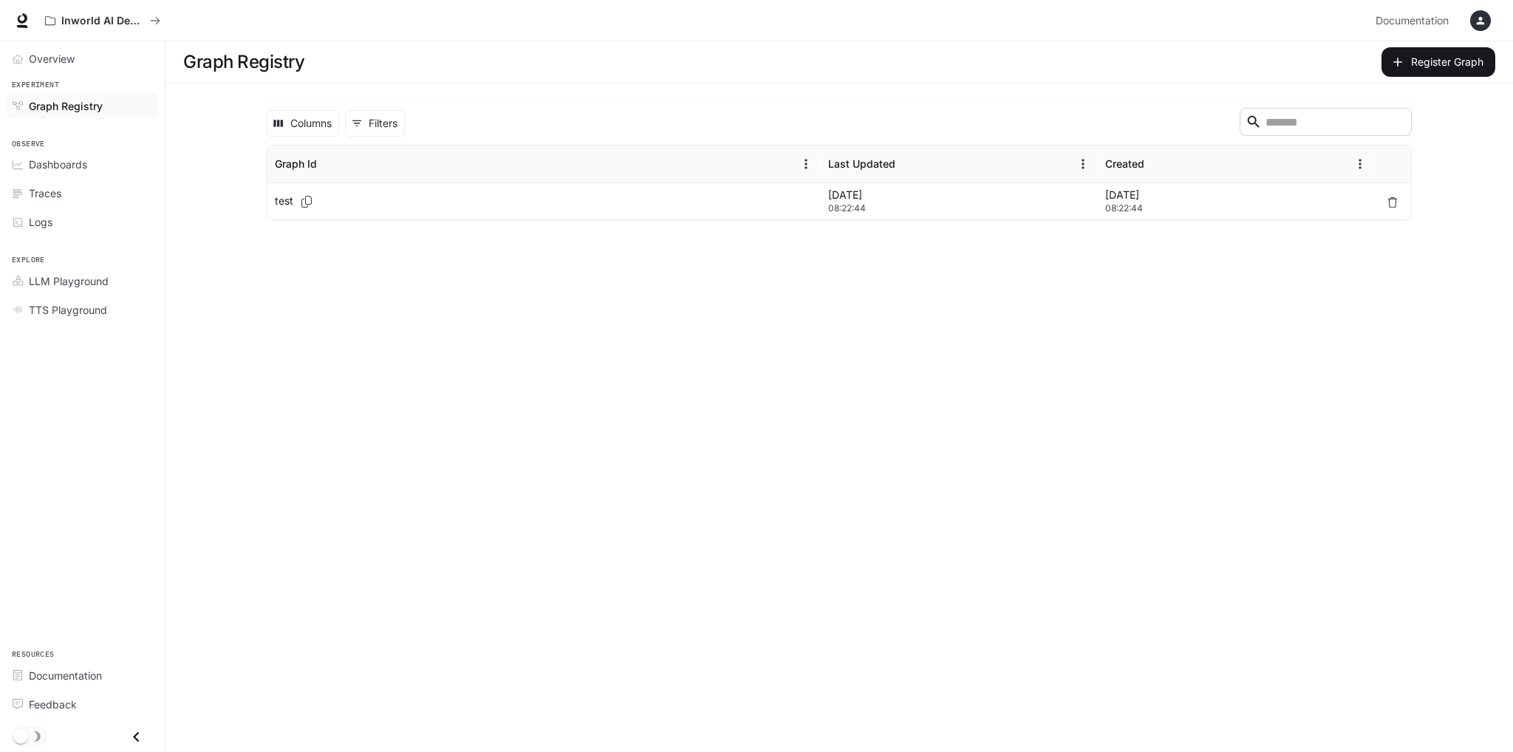
click at [330, 195] on div "test" at bounding box center [544, 201] width 539 height 36
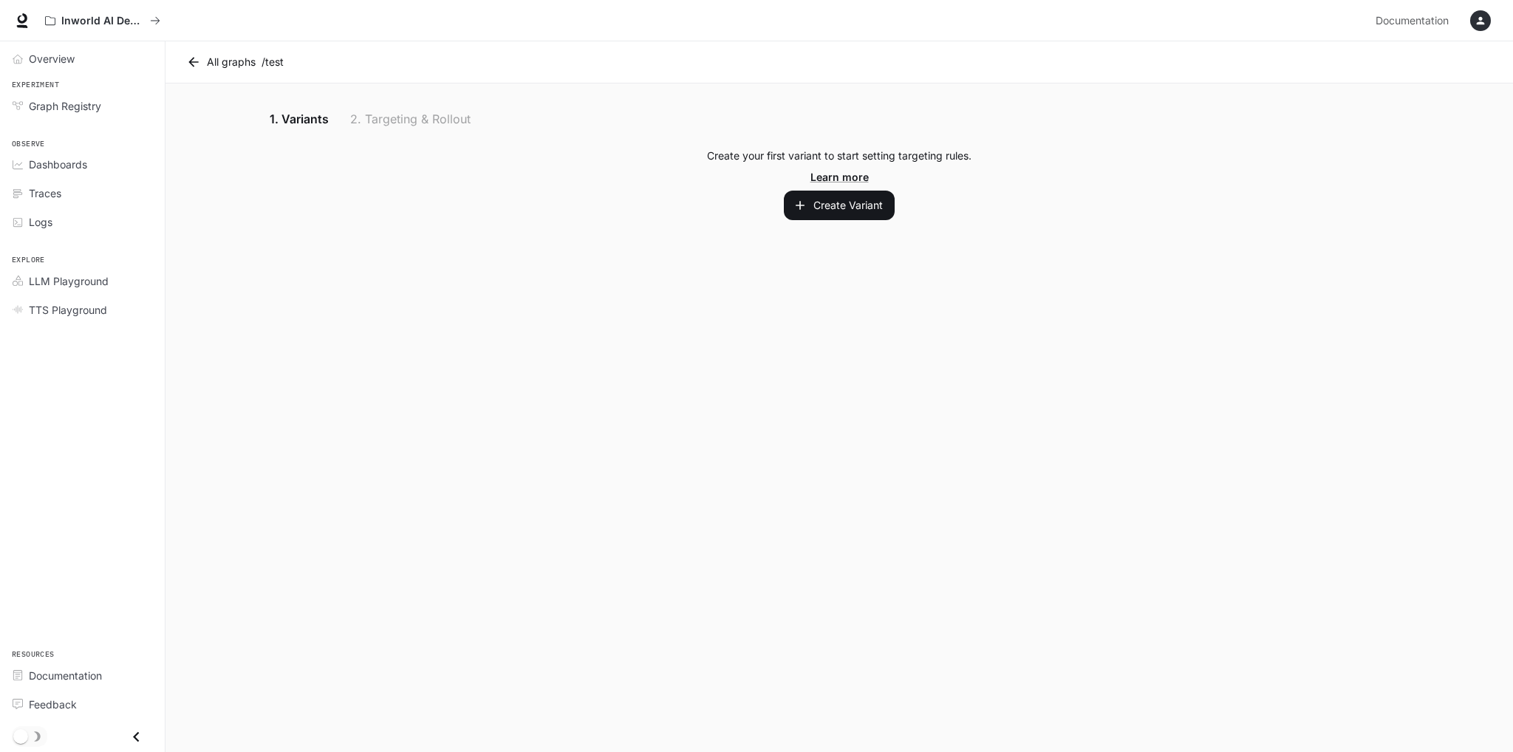
click at [394, 117] on div "1. Variants 2. Targeting & Rollout" at bounding box center [839, 118] width 1147 height 35
click at [830, 211] on button "Create Variant" at bounding box center [839, 206] width 111 height 30
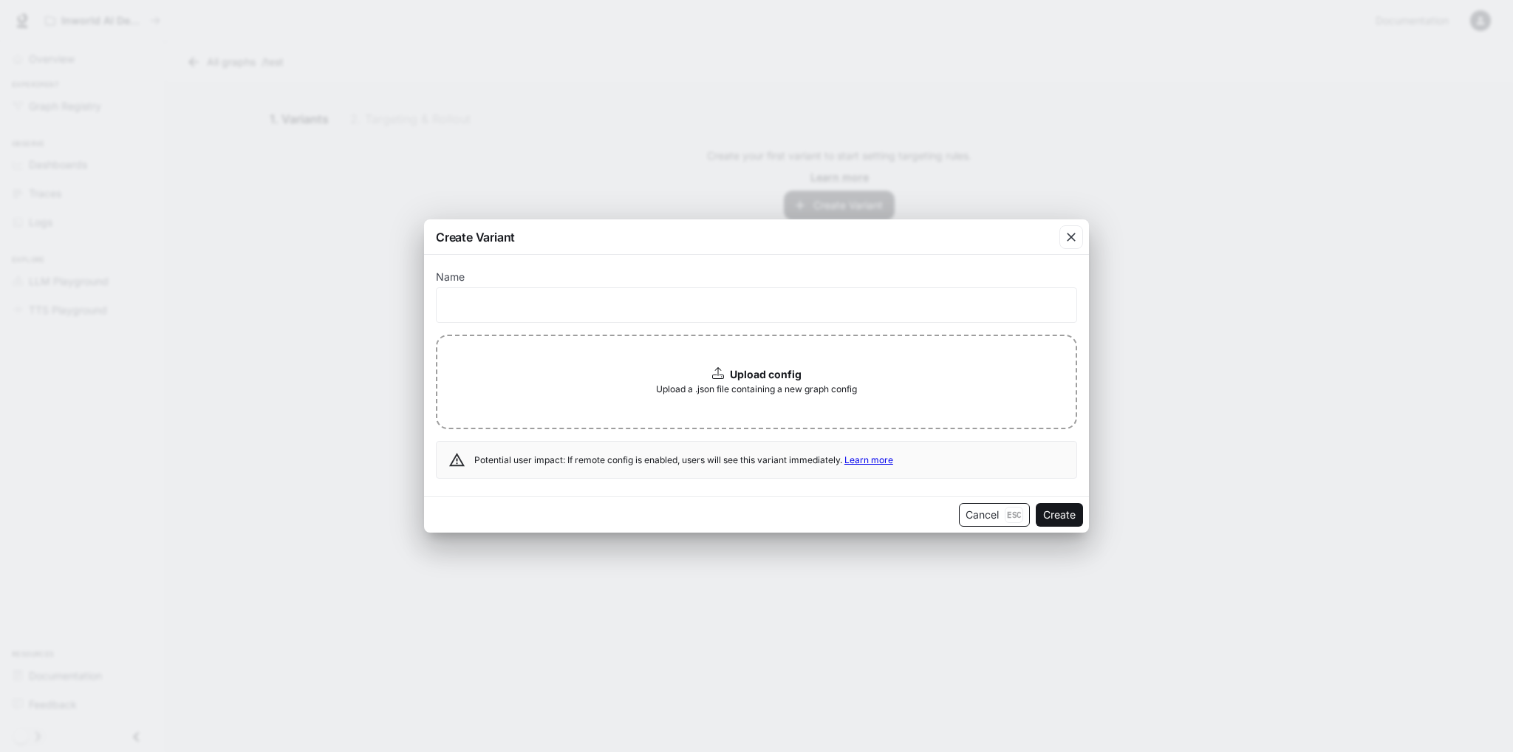
click at [989, 510] on button "Cancel Esc" at bounding box center [994, 515] width 71 height 24
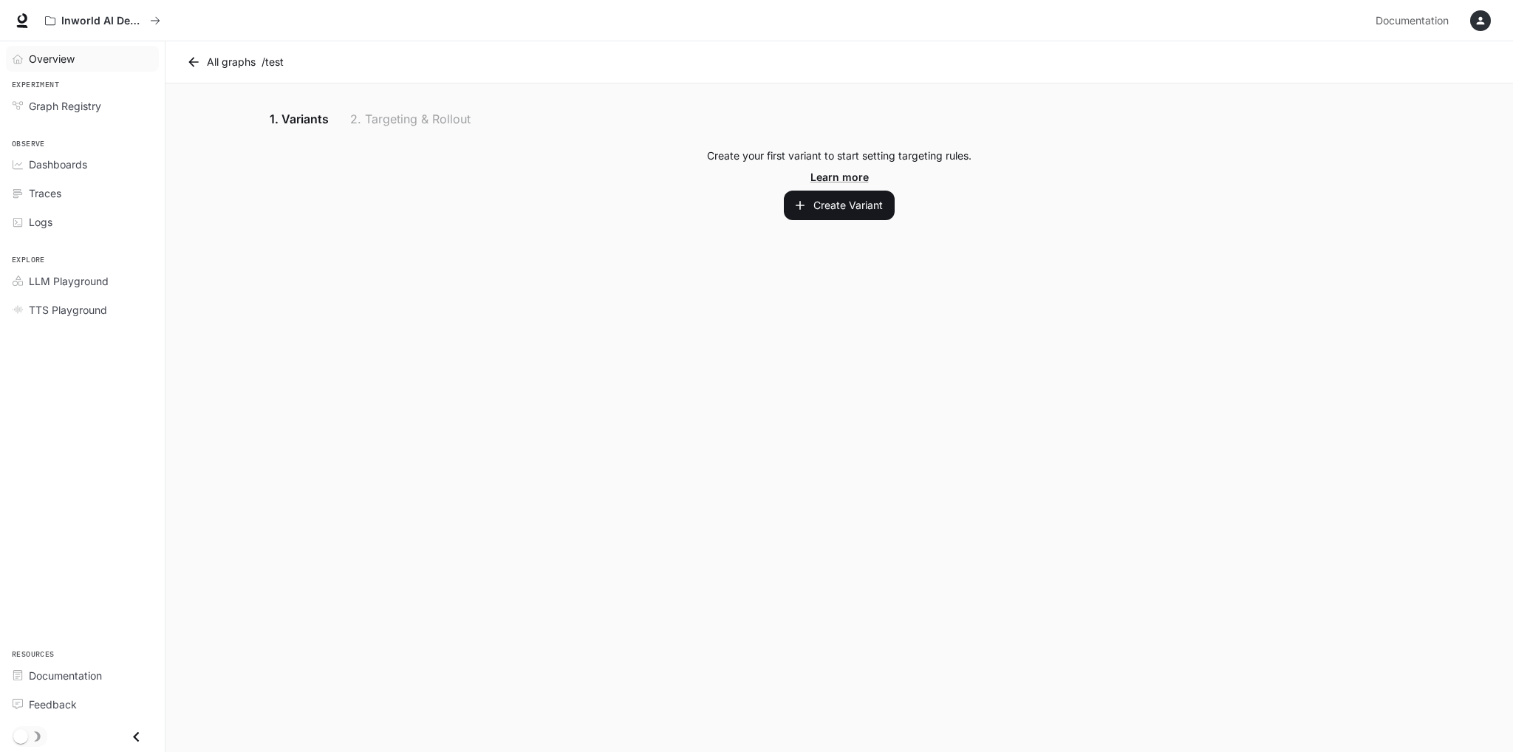
click at [78, 67] on link "Overview" at bounding box center [82, 59] width 153 height 26
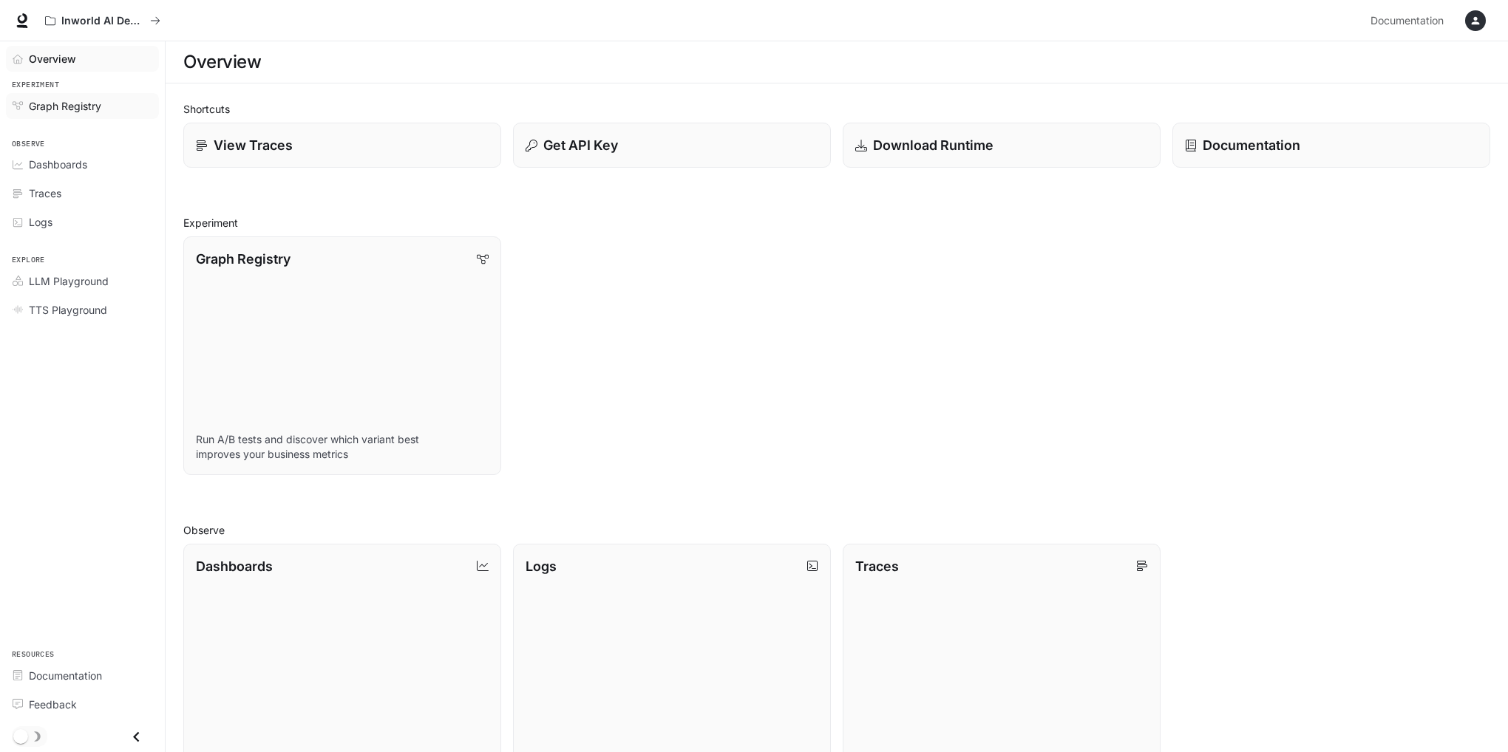
click at [103, 108] on div "Graph Registry" at bounding box center [90, 106] width 123 height 16
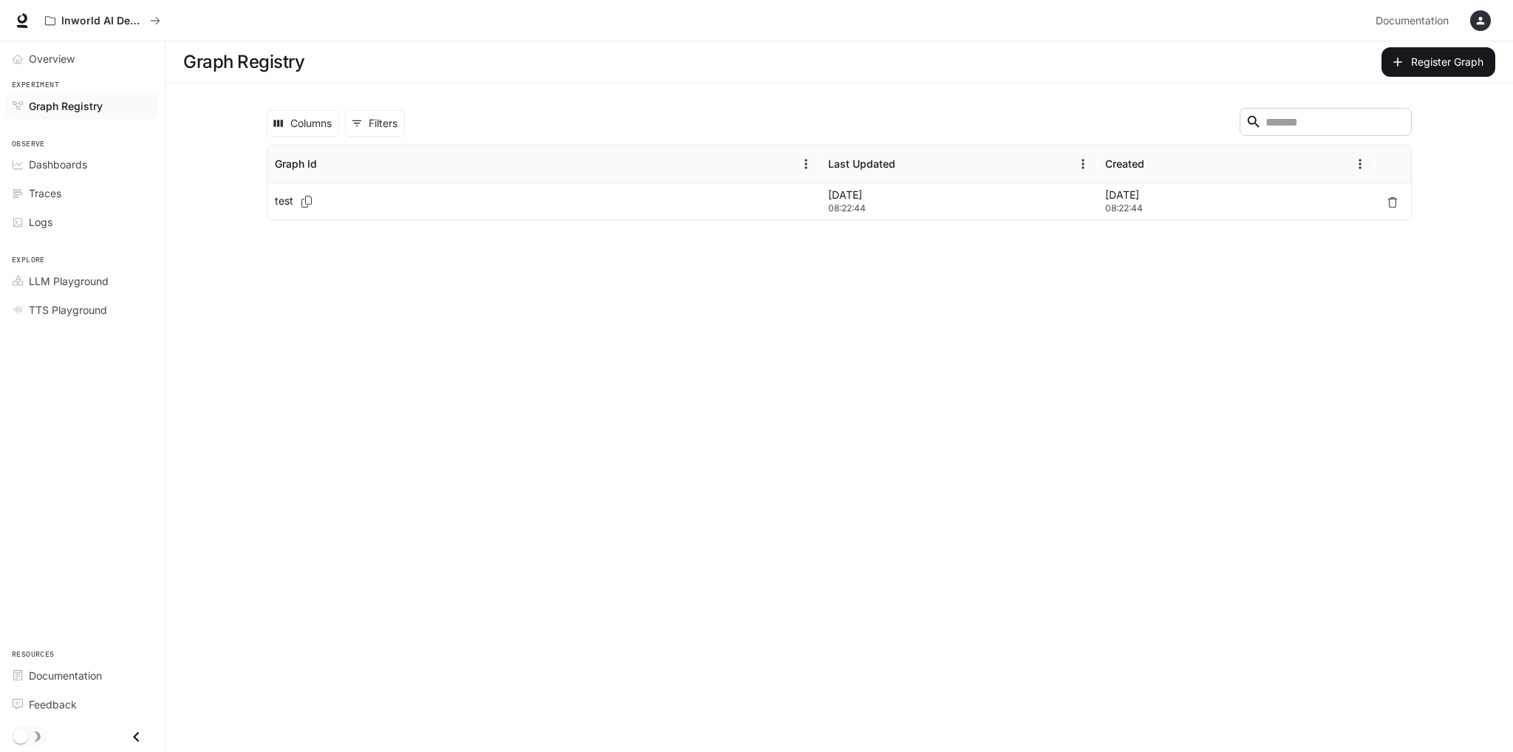
click at [718, 208] on div "test" at bounding box center [544, 201] width 539 height 36
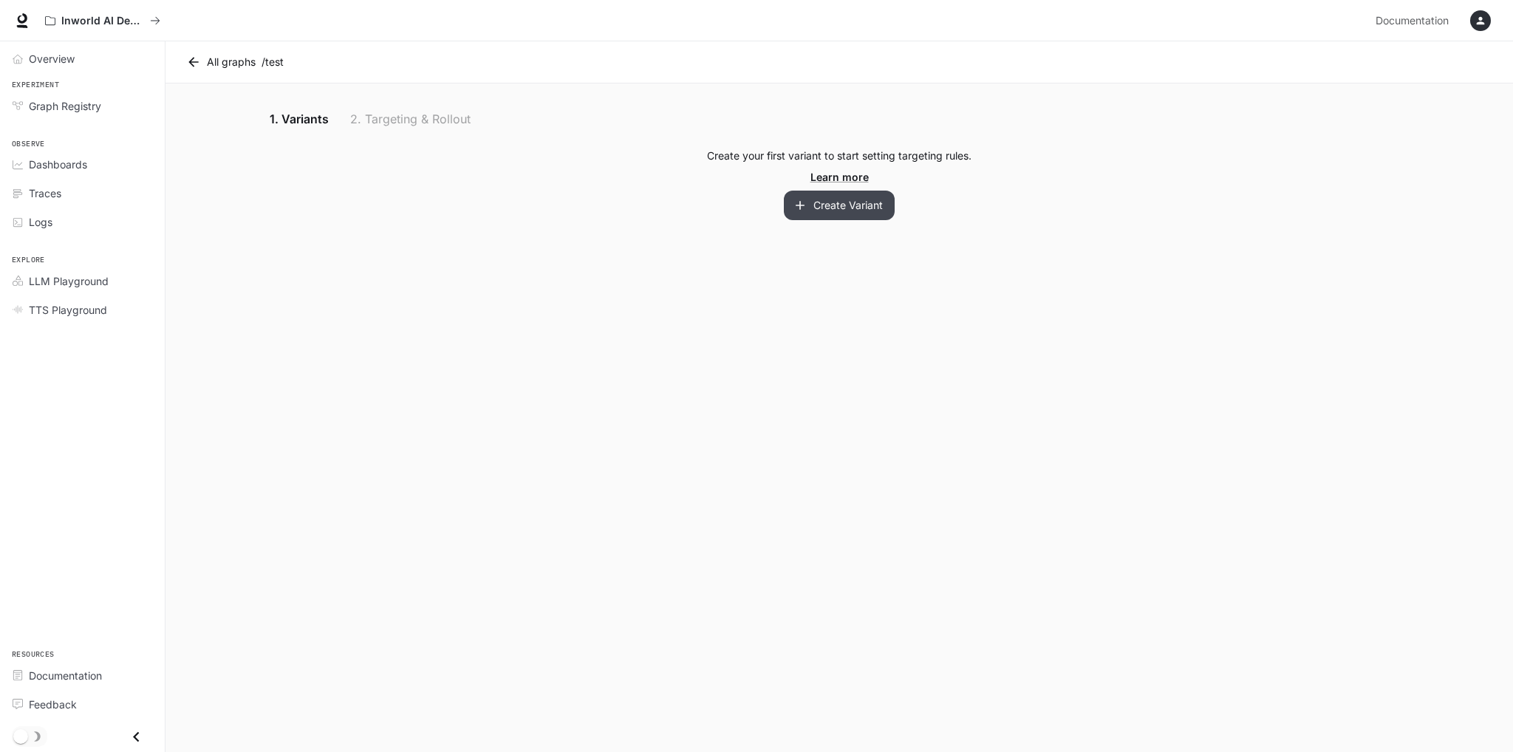
click at [839, 211] on button "Create Variant" at bounding box center [839, 206] width 111 height 30
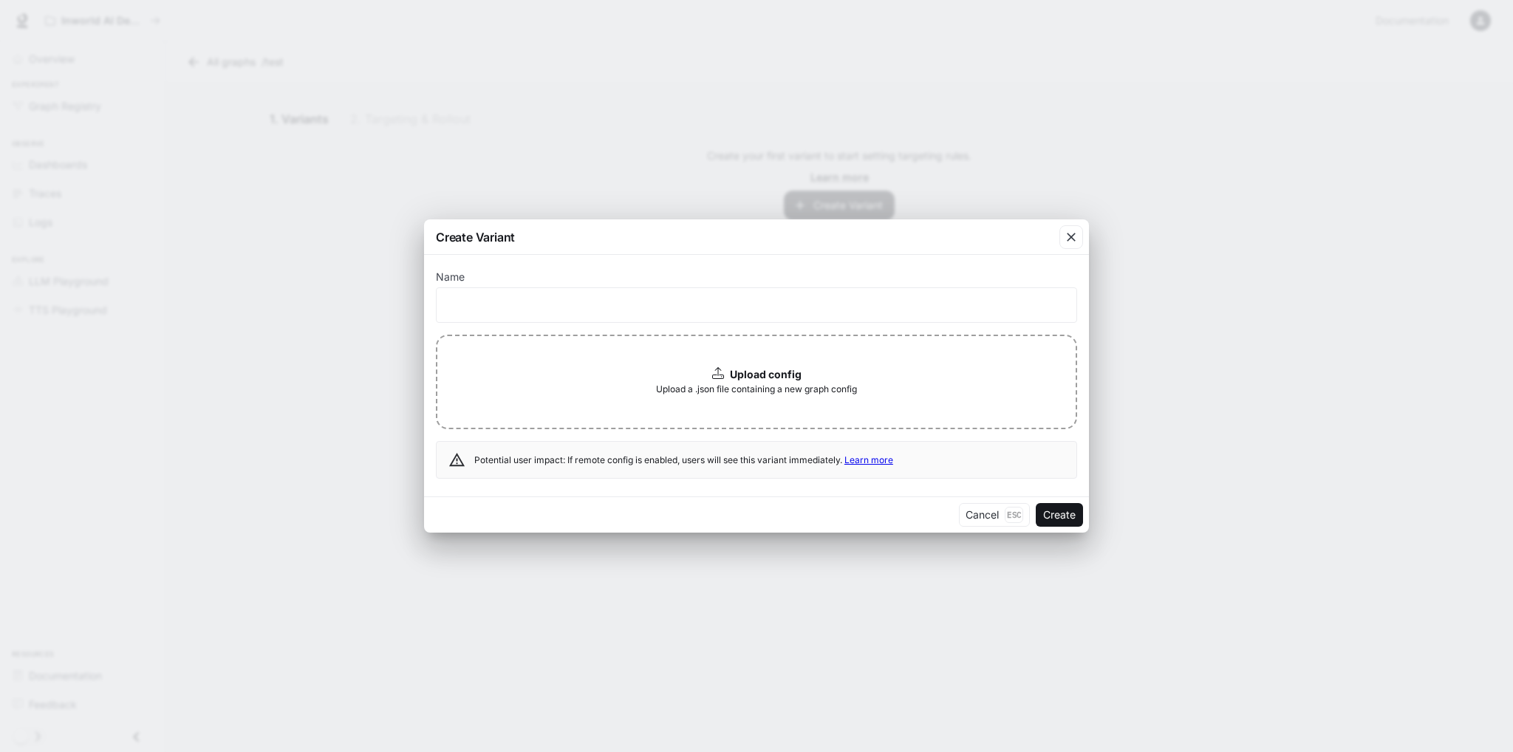
click at [25, 69] on div "Create Variant Name ​ Upload config Upload a .json file containing a new graph …" at bounding box center [756, 376] width 1513 height 752
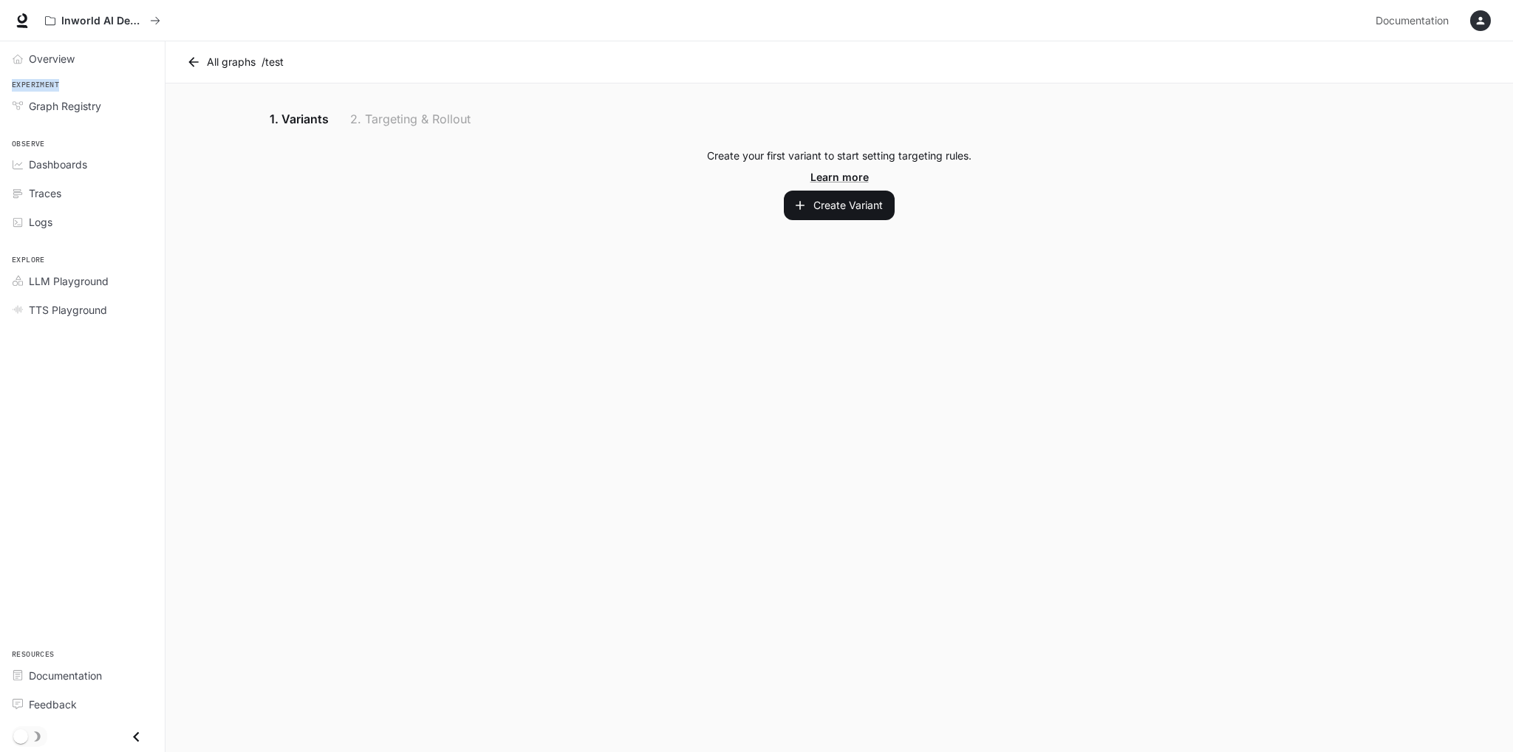
click at [48, 72] on li "Overview" at bounding box center [82, 58] width 165 height 29
click at [52, 69] on link "Overview" at bounding box center [82, 59] width 153 height 26
